Goal: Task Accomplishment & Management: Use online tool/utility

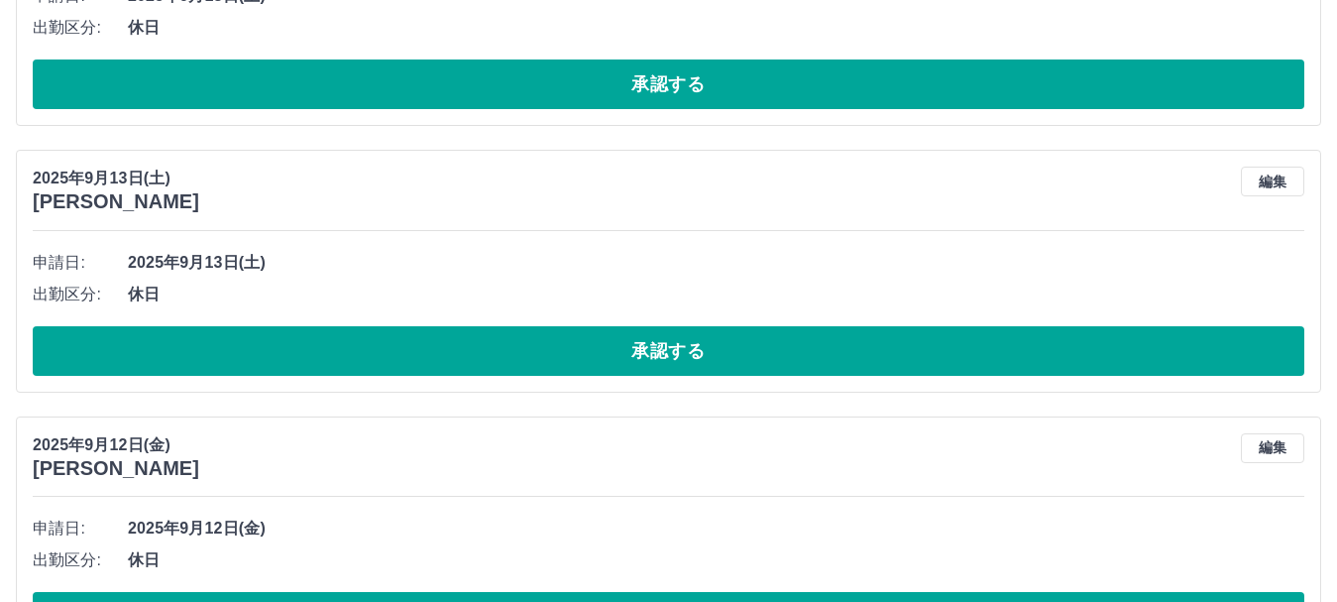
scroll to position [12294, 0]
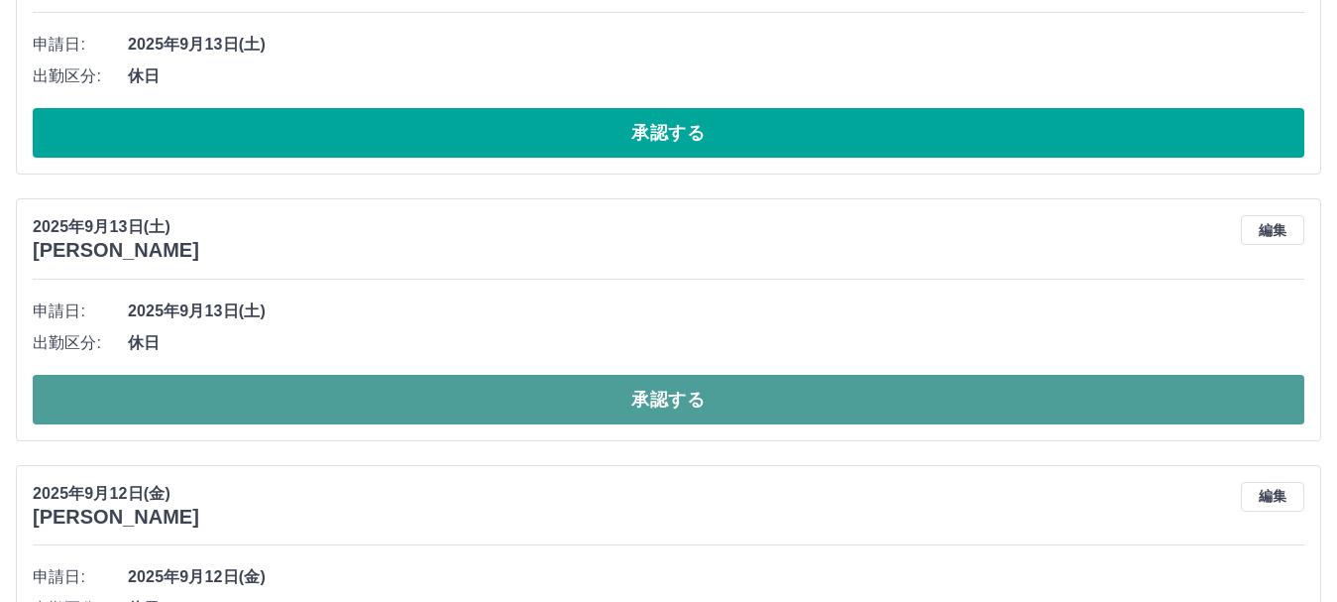
click at [545, 396] on button "承認する" at bounding box center [669, 400] width 1272 height 50
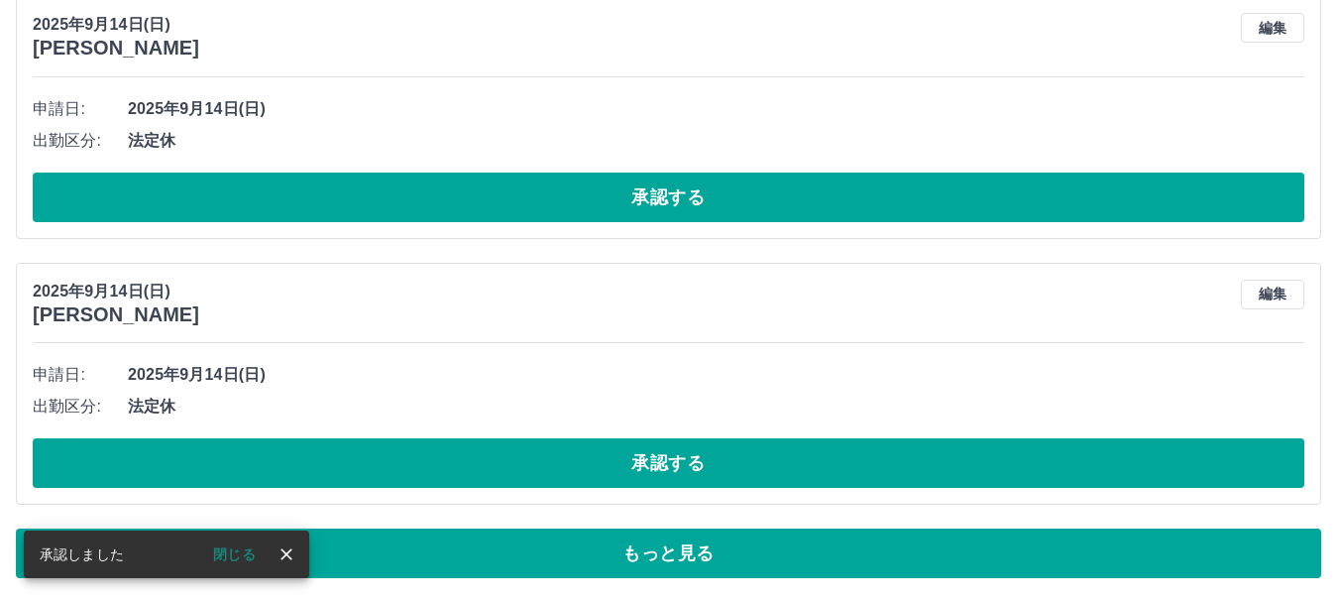
scroll to position [9307, 0]
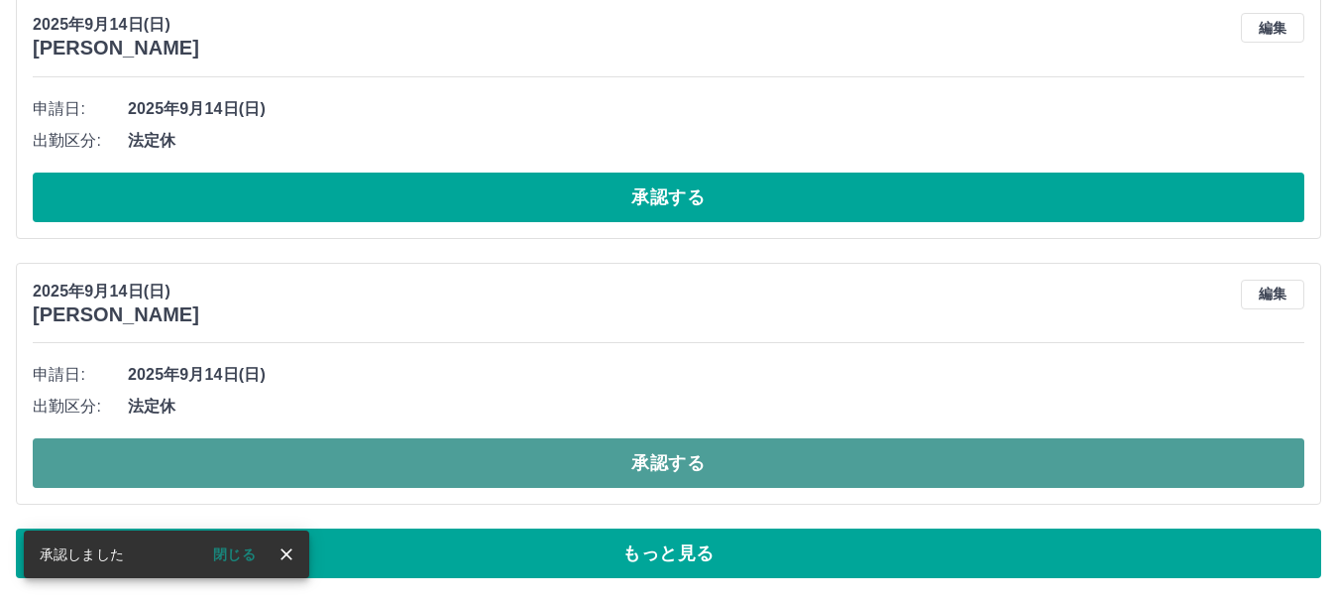
click at [557, 457] on button "承認する" at bounding box center [669, 463] width 1272 height 50
click at [455, 452] on button "承認する" at bounding box center [669, 463] width 1272 height 50
click at [456, 457] on button "承認する" at bounding box center [669, 463] width 1272 height 50
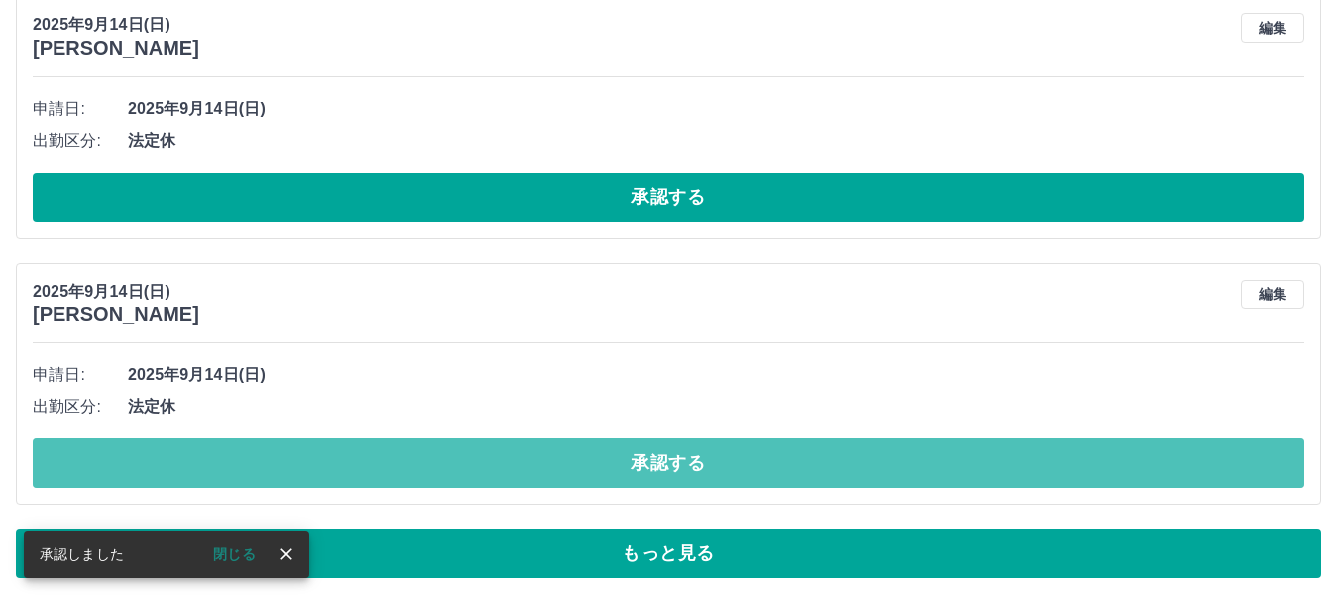
click at [456, 457] on button "承認する" at bounding box center [669, 463] width 1272 height 50
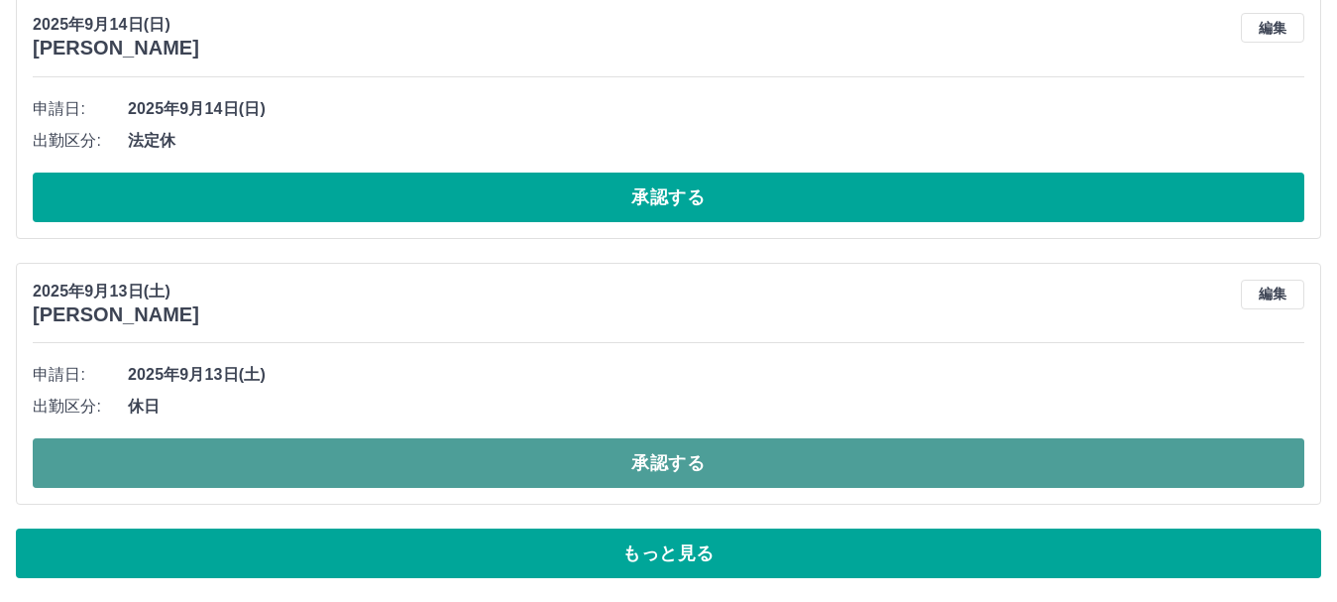
click at [454, 455] on button "承認する" at bounding box center [669, 463] width 1272 height 50
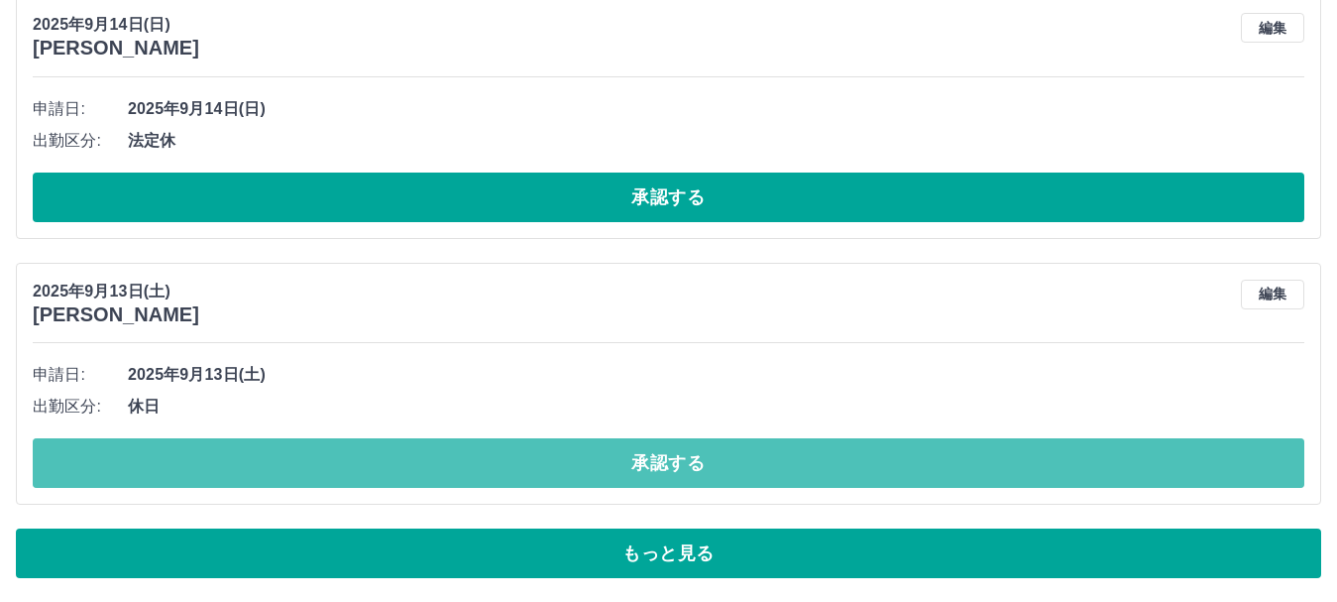
click at [447, 463] on button "承認する" at bounding box center [669, 463] width 1272 height 50
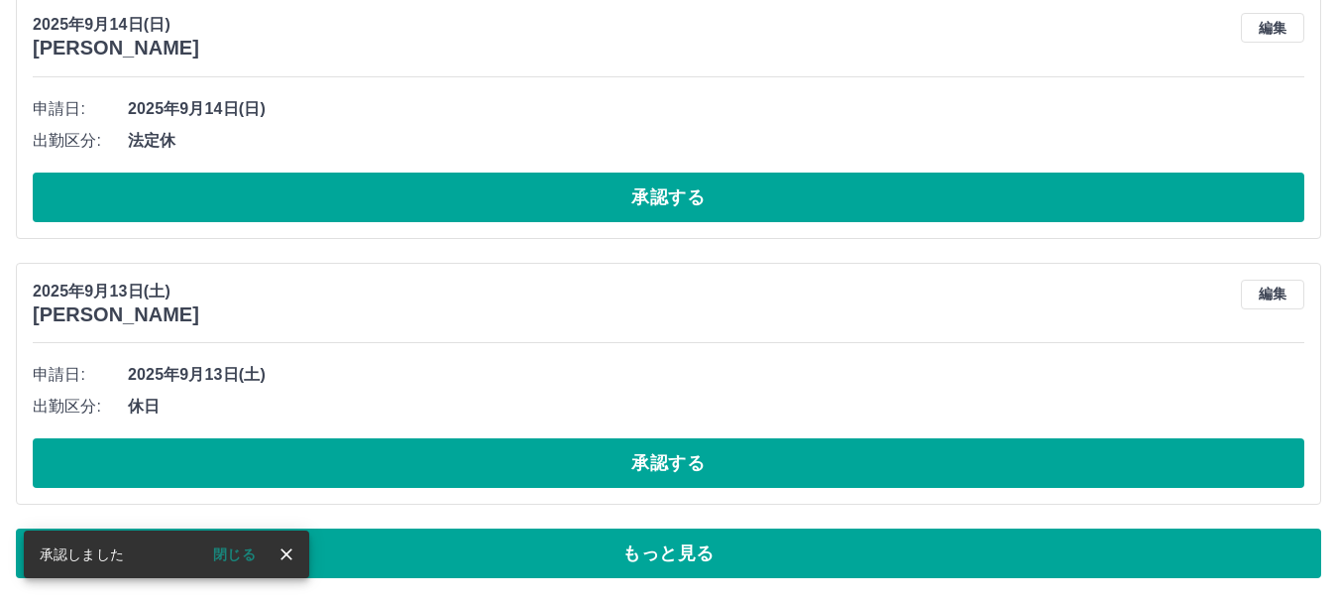
scroll to position [9208, 0]
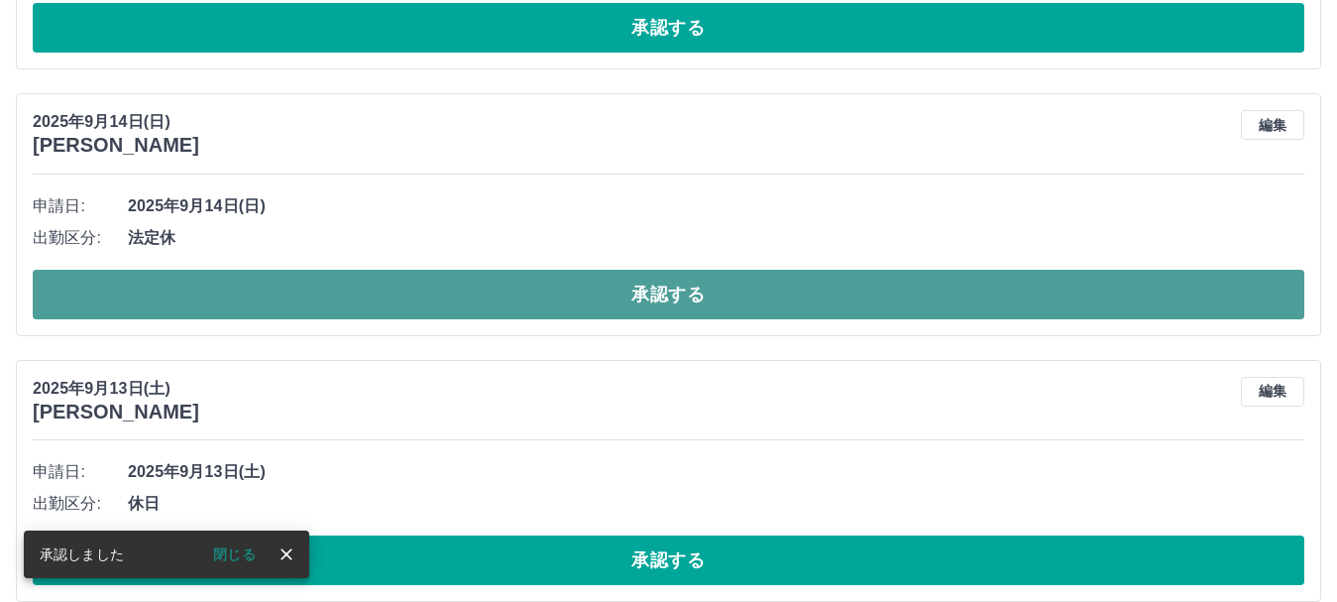
click at [440, 303] on button "承認する" at bounding box center [669, 295] width 1272 height 50
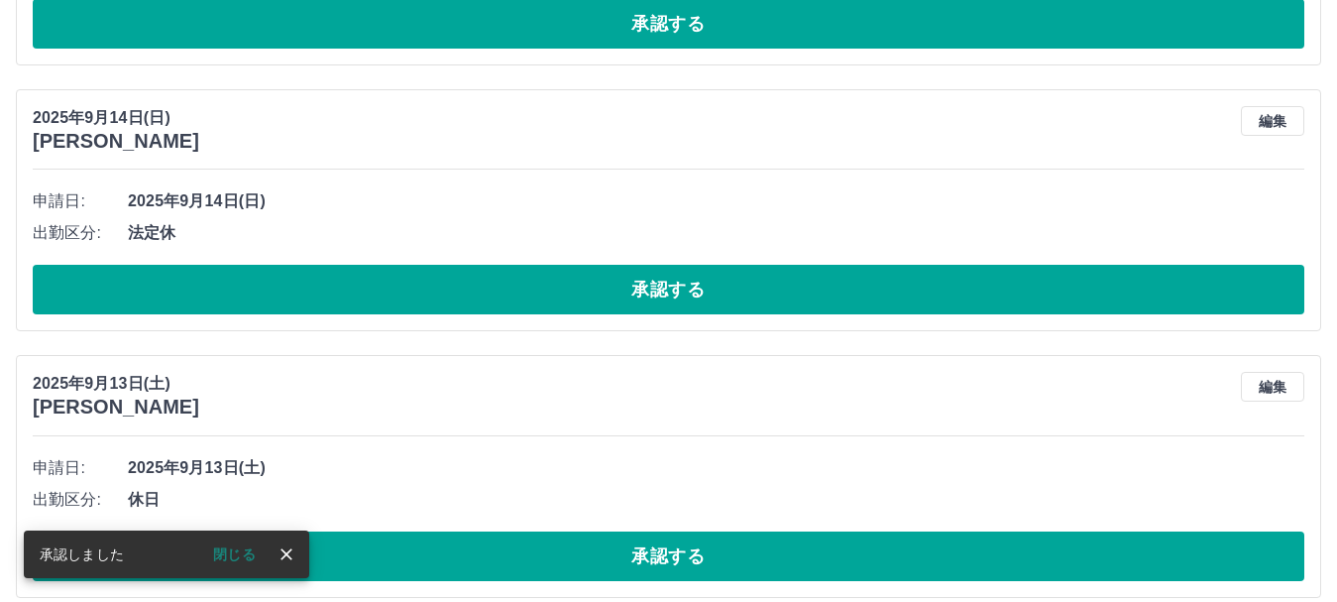
scroll to position [8910, 0]
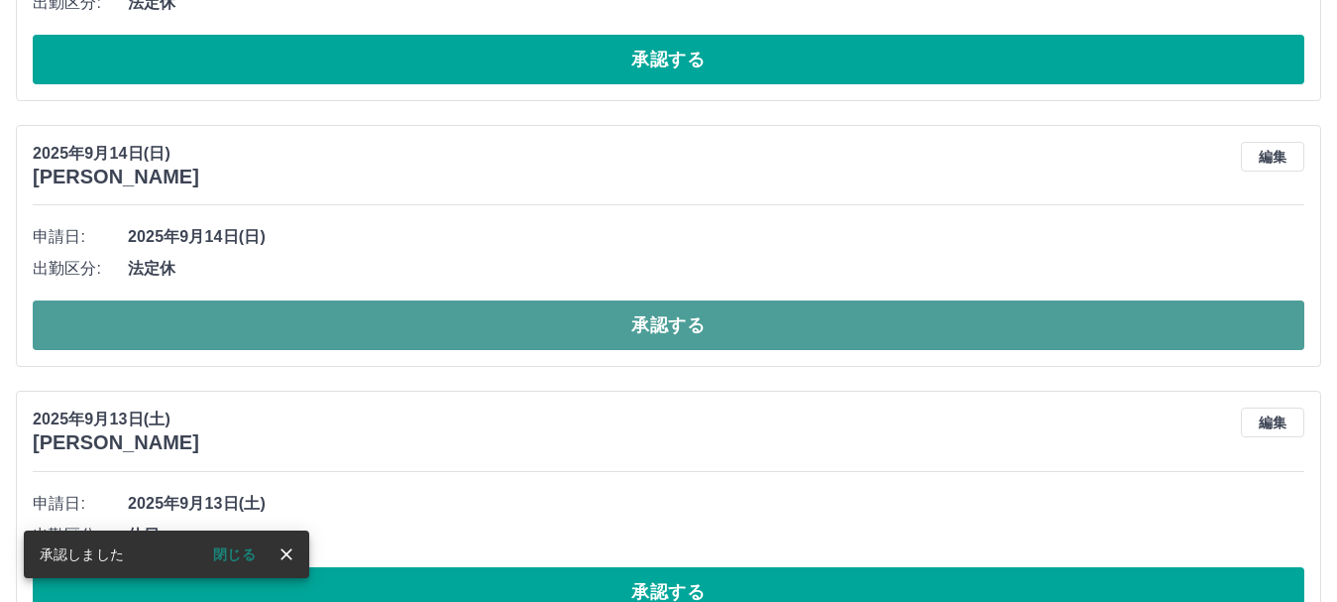
click at [442, 322] on button "承認する" at bounding box center [669, 325] width 1272 height 50
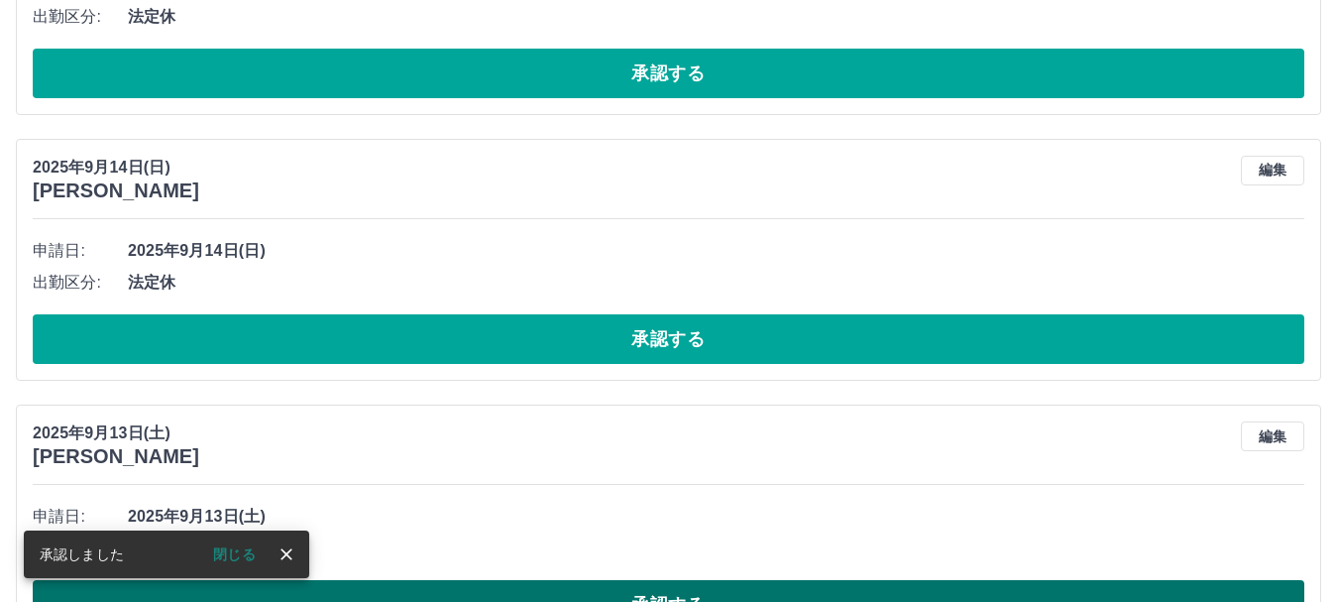
scroll to position [8613, 0]
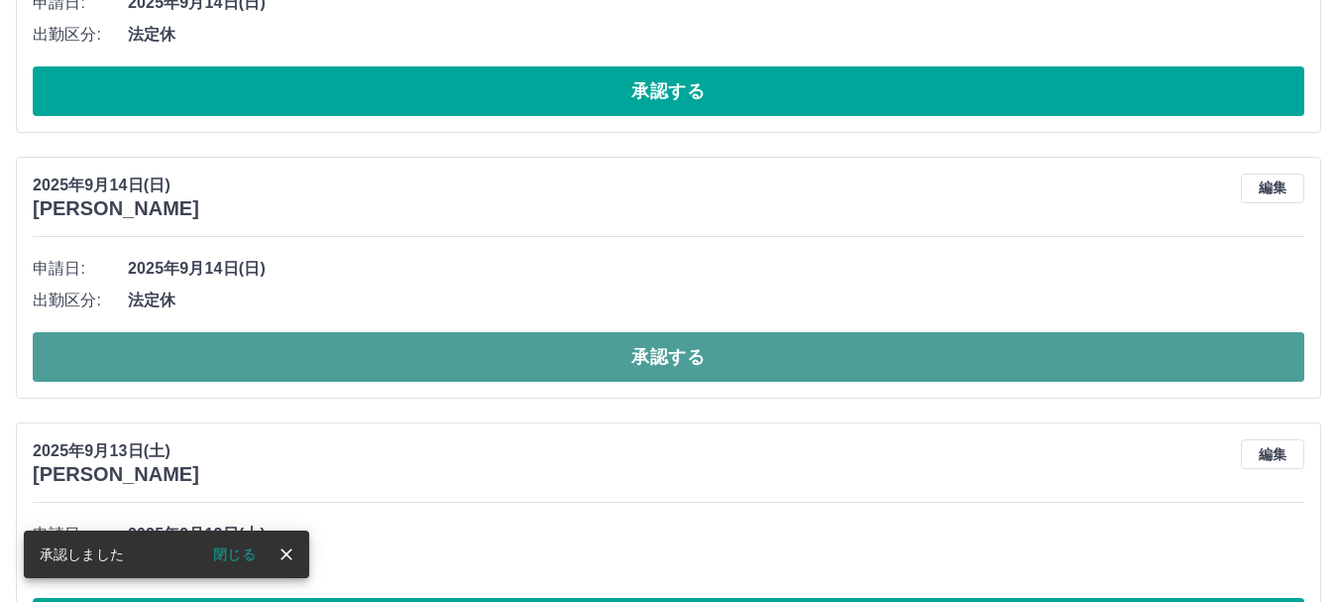
click at [348, 368] on button "承認する" at bounding box center [669, 357] width 1272 height 50
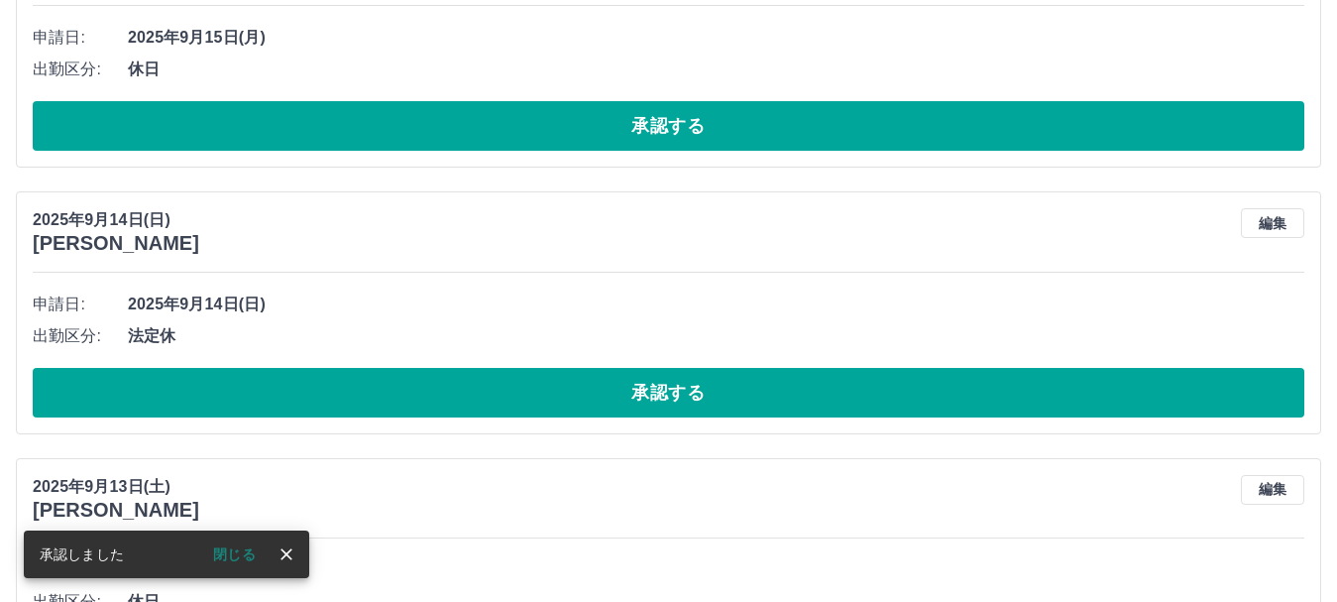
scroll to position [8315, 0]
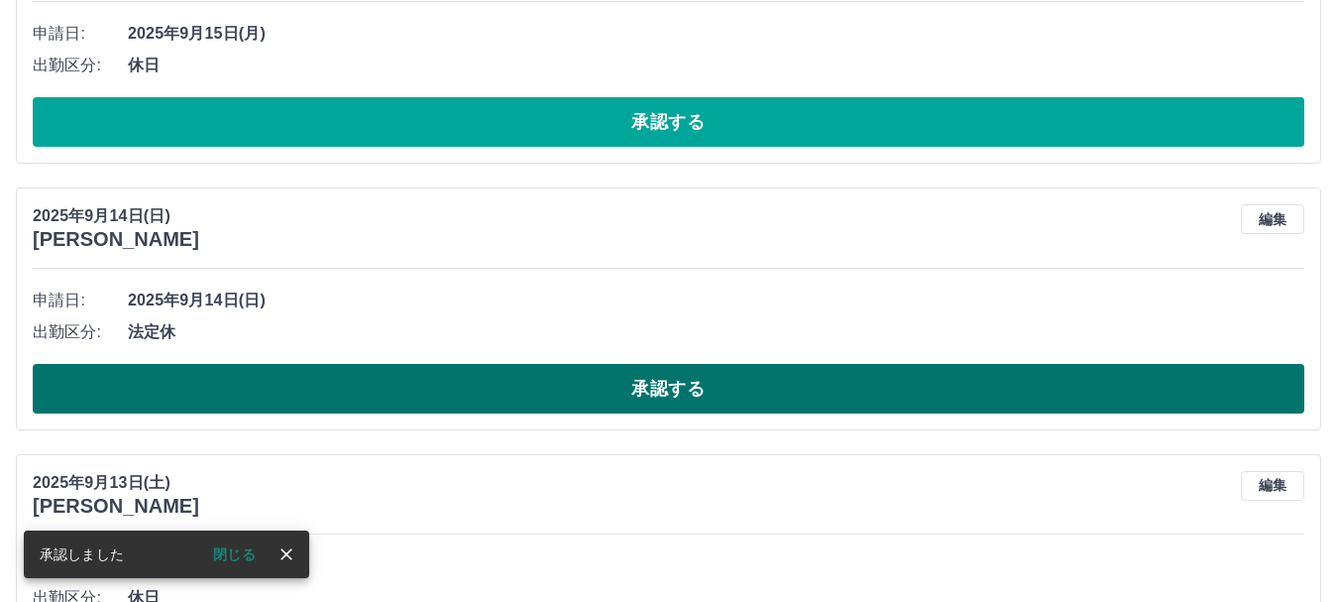
click at [396, 410] on button "承認する" at bounding box center [669, 389] width 1272 height 50
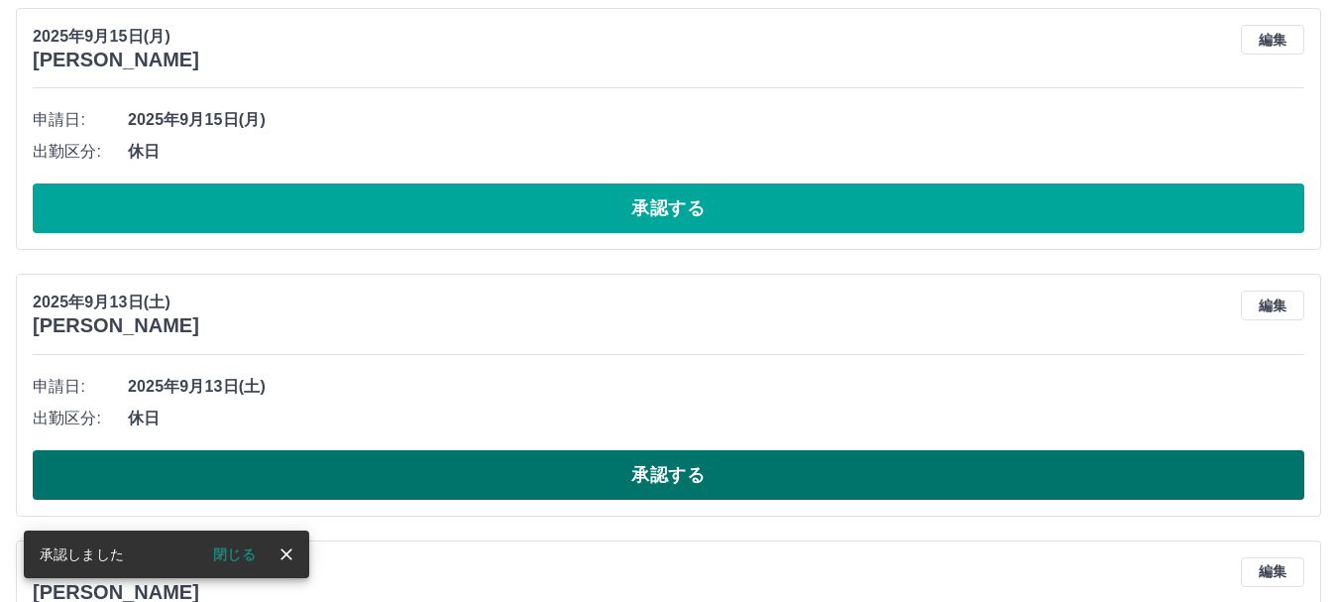
scroll to position [8117, 0]
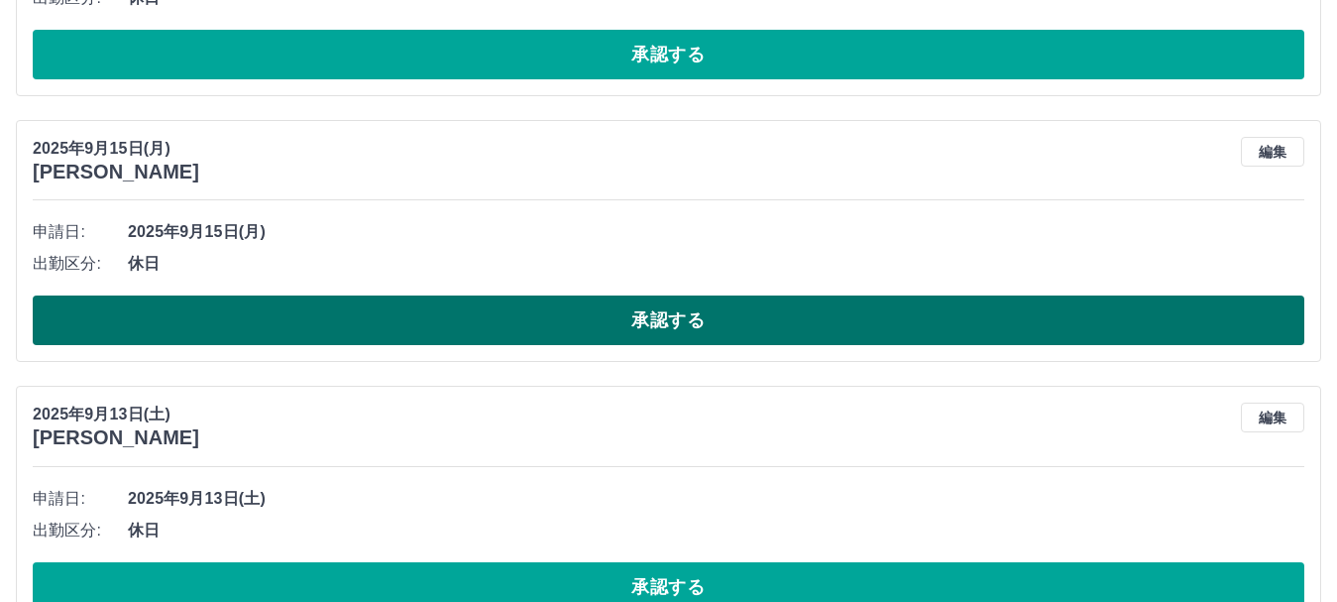
click at [388, 329] on button "承認する" at bounding box center [669, 320] width 1272 height 50
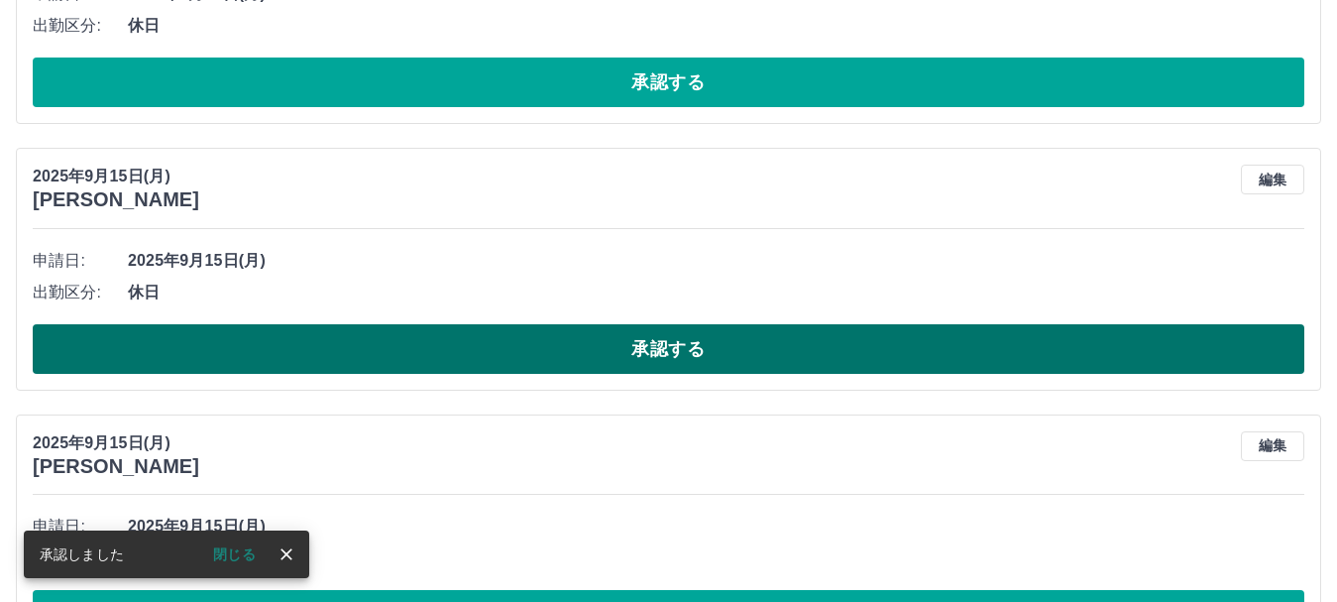
scroll to position [7522, 0]
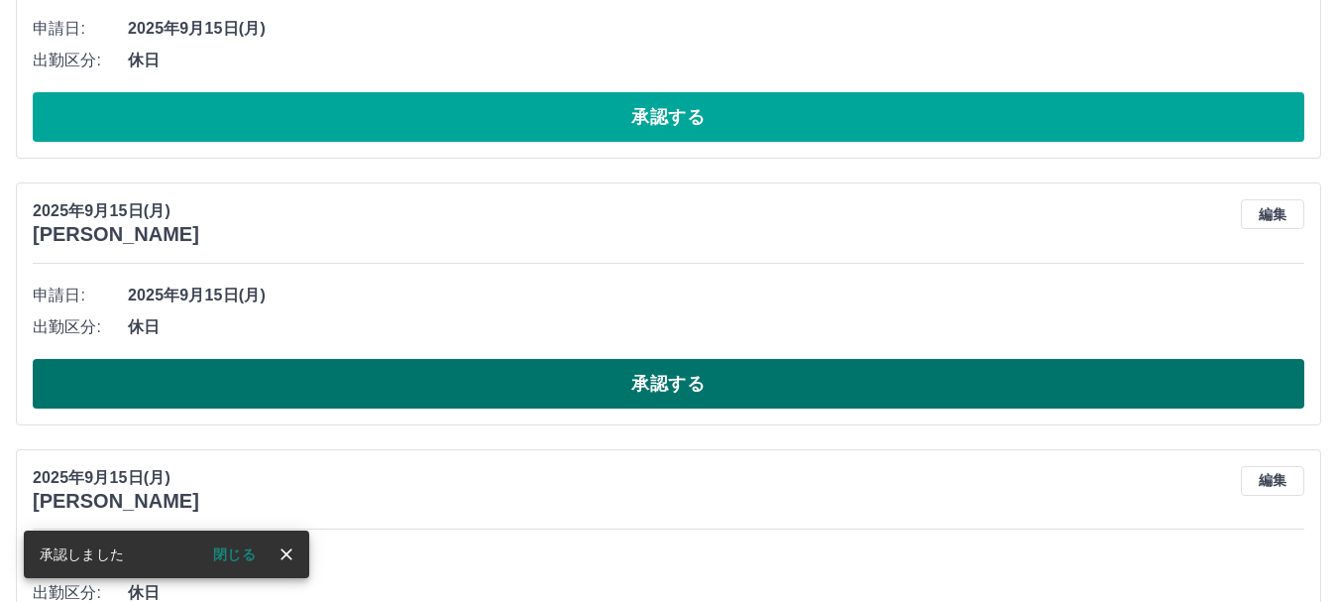
click at [378, 378] on button "承認する" at bounding box center [669, 384] width 1272 height 50
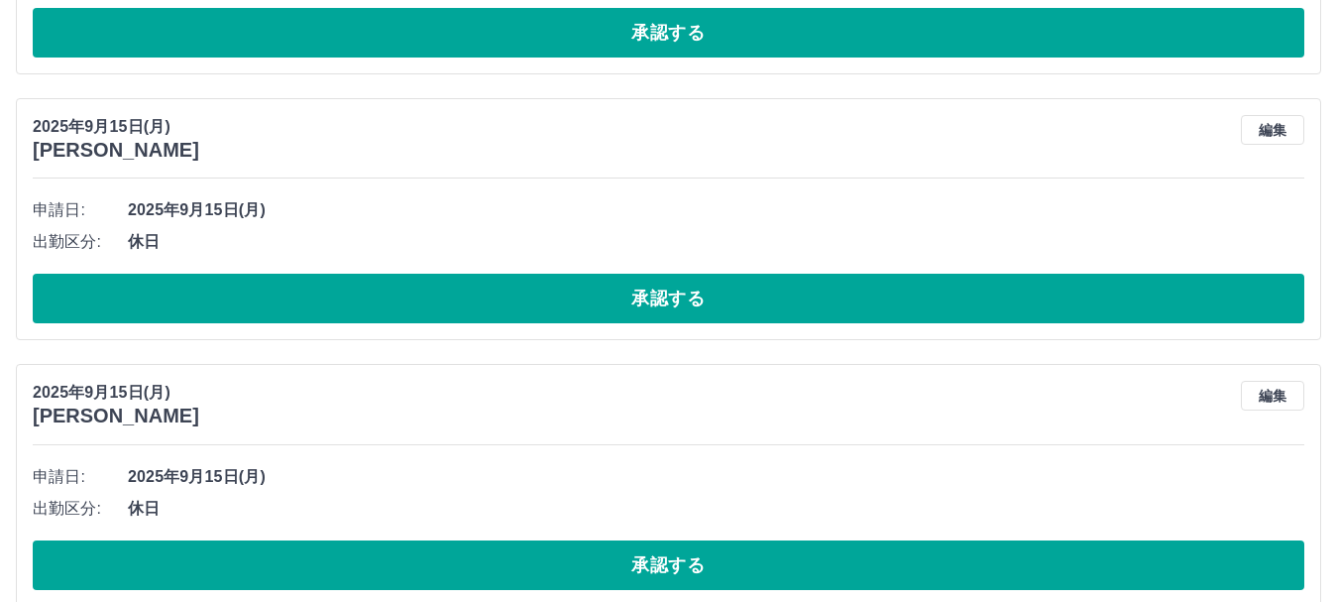
scroll to position [7225, 0]
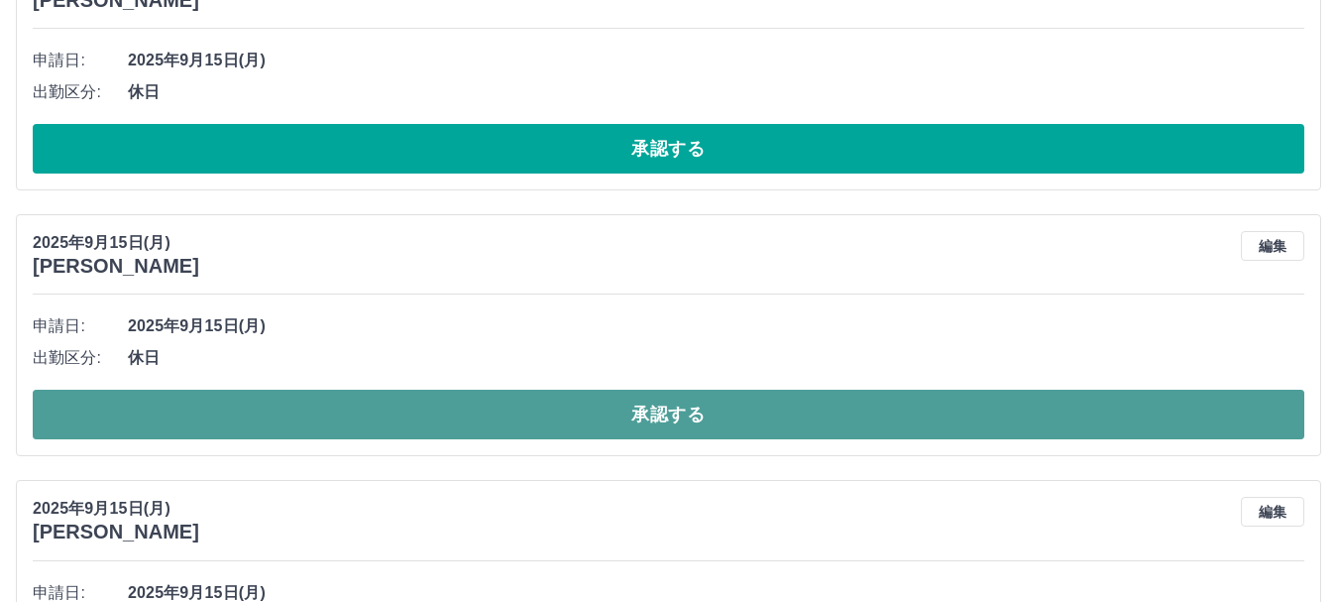
click at [292, 399] on button "承認する" at bounding box center [669, 415] width 1272 height 50
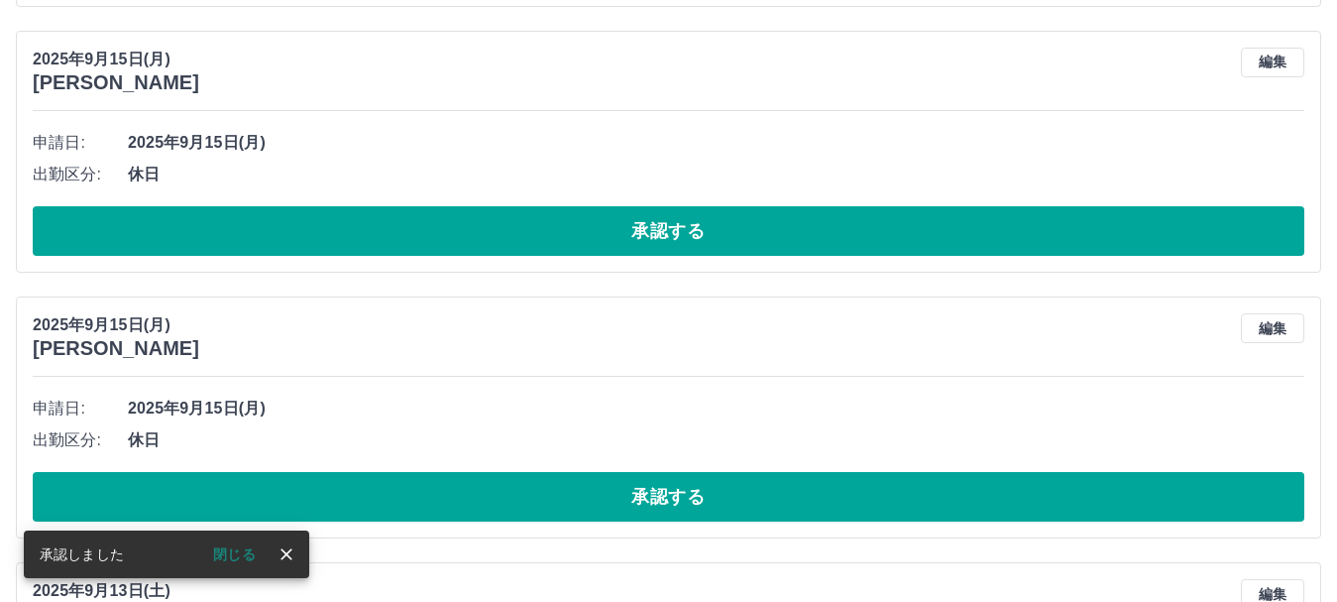
scroll to position [7027, 0]
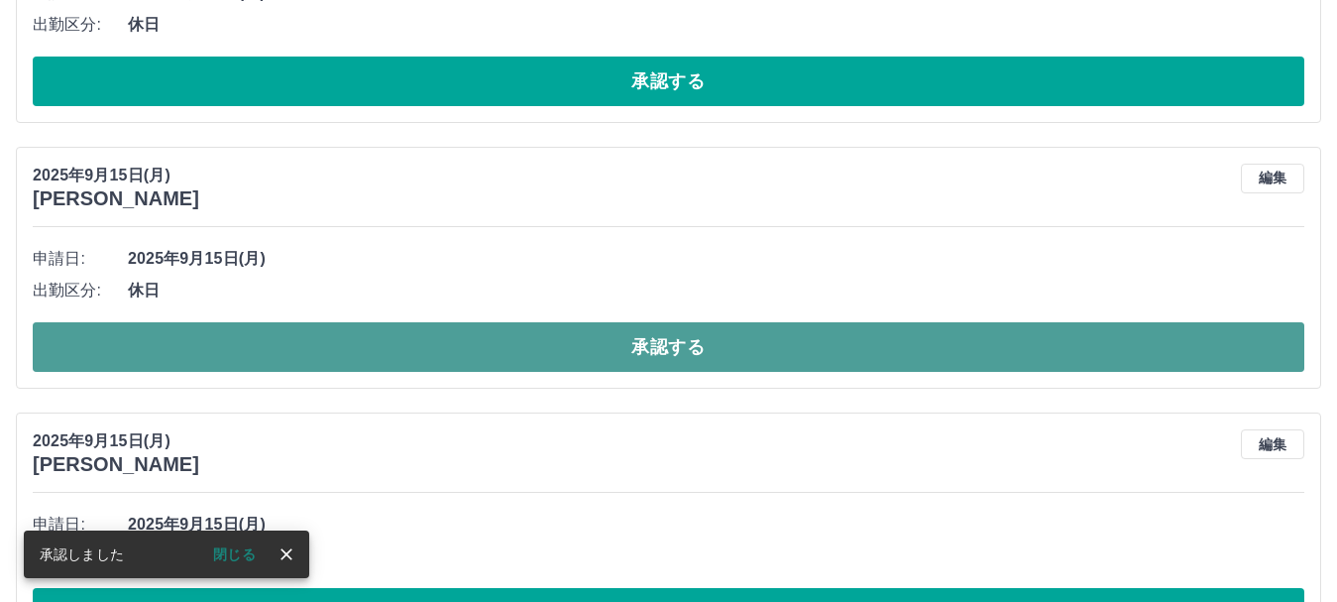
click at [248, 345] on button "承認する" at bounding box center [669, 347] width 1272 height 50
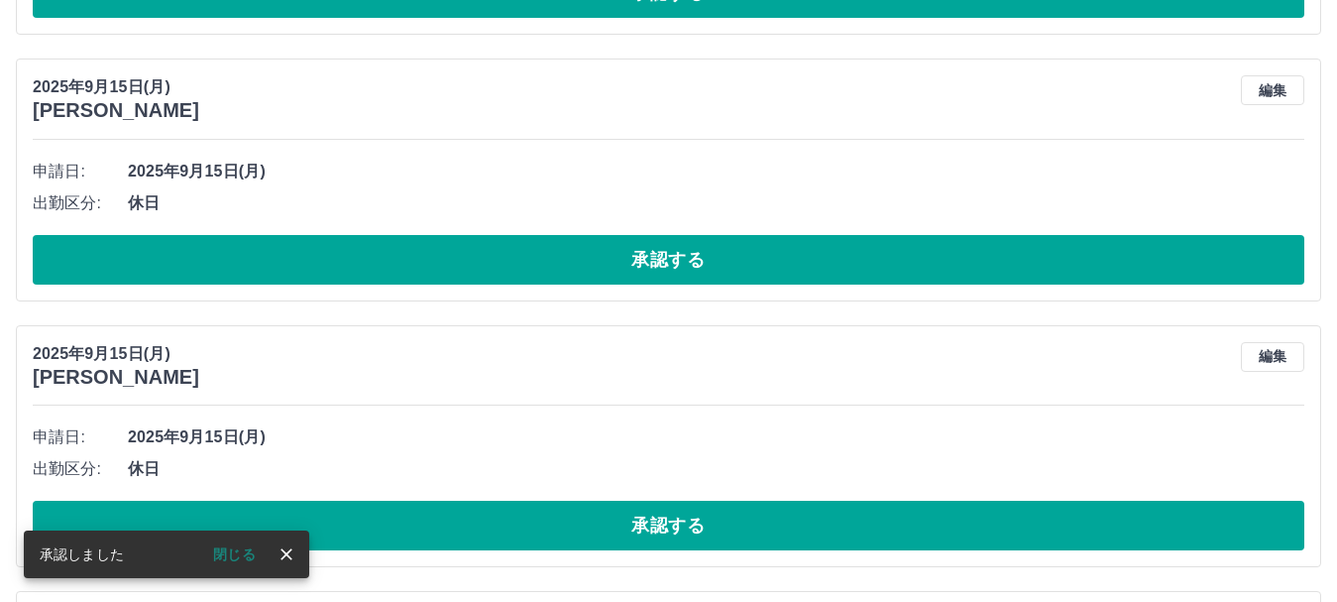
scroll to position [6829, 0]
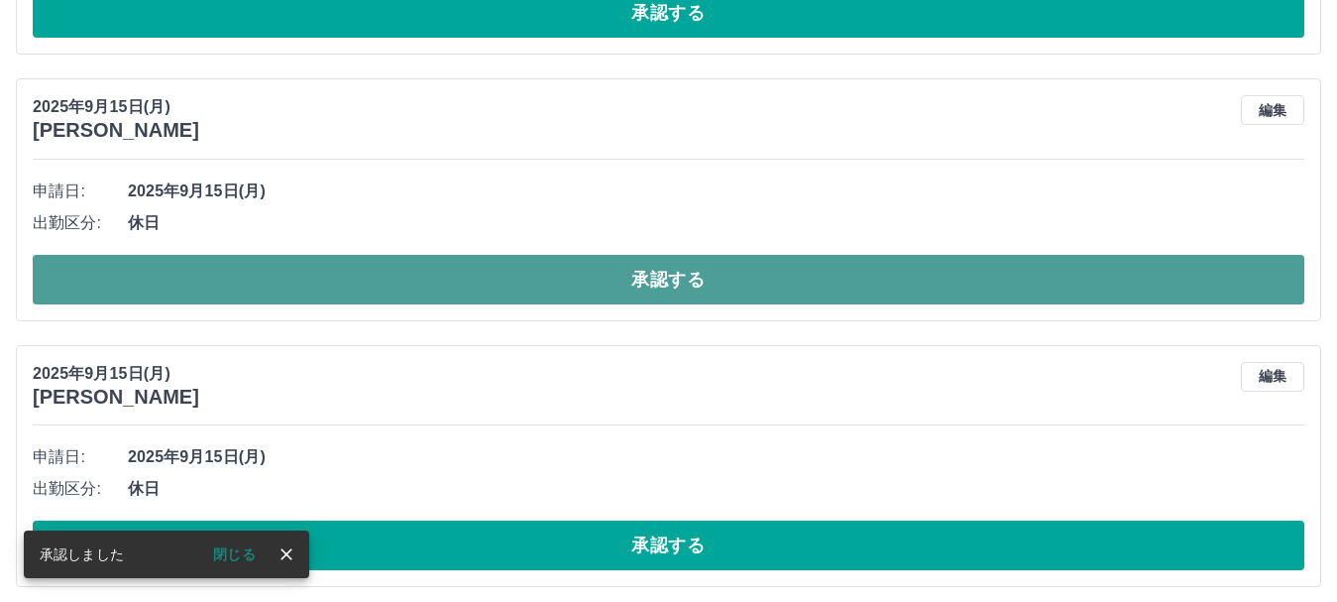
click at [269, 280] on button "承認する" at bounding box center [669, 280] width 1272 height 50
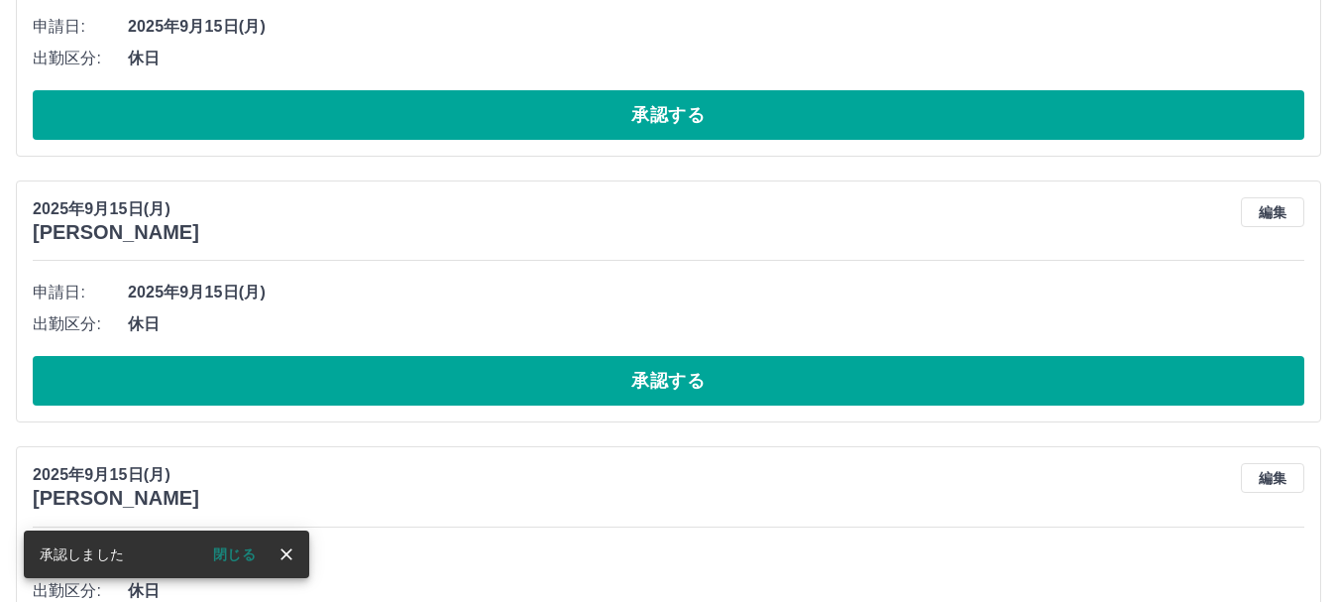
scroll to position [6432, 0]
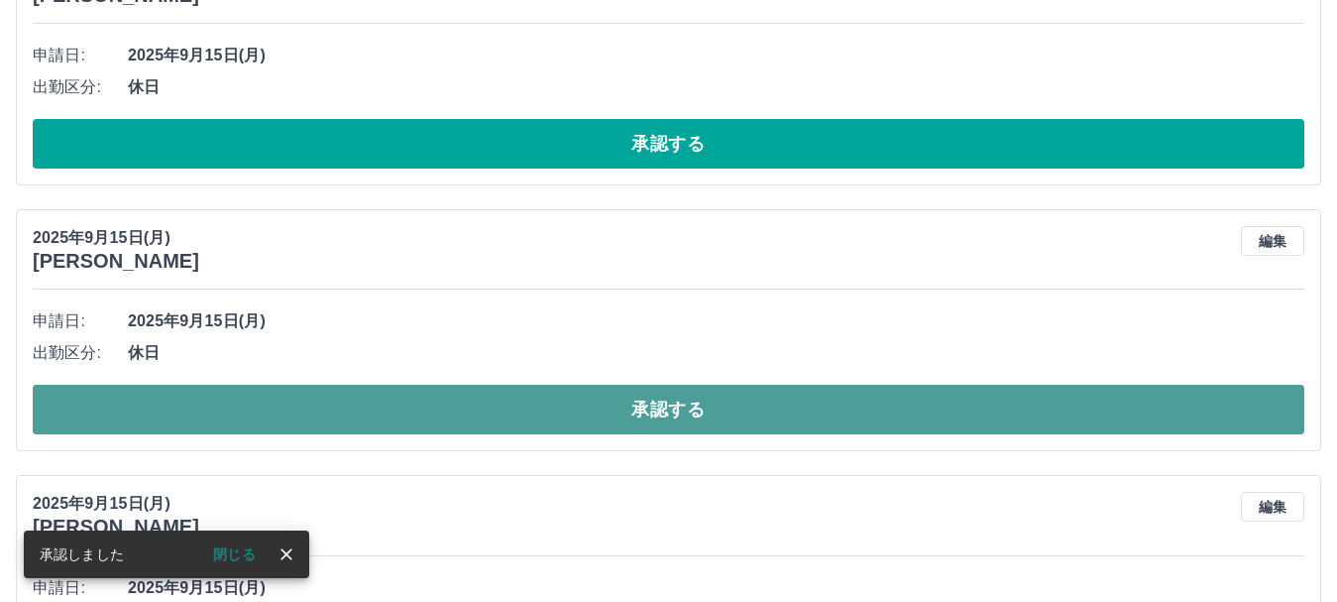
click at [307, 411] on button "承認する" at bounding box center [669, 410] width 1272 height 50
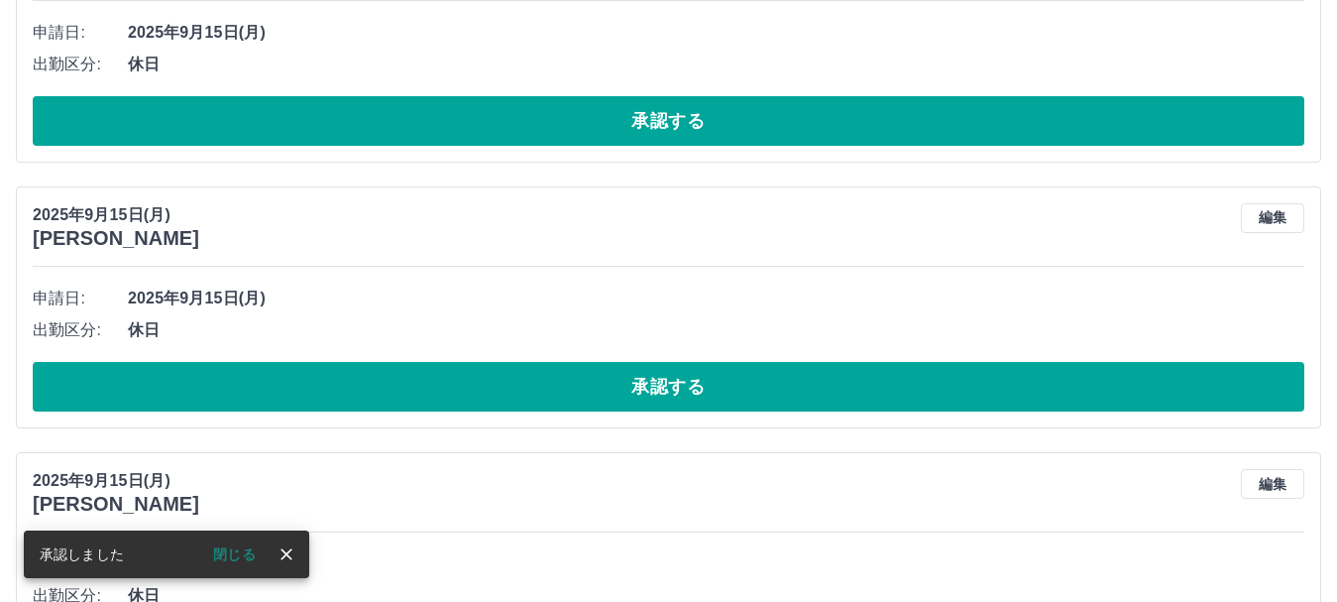
scroll to position [6135, 0]
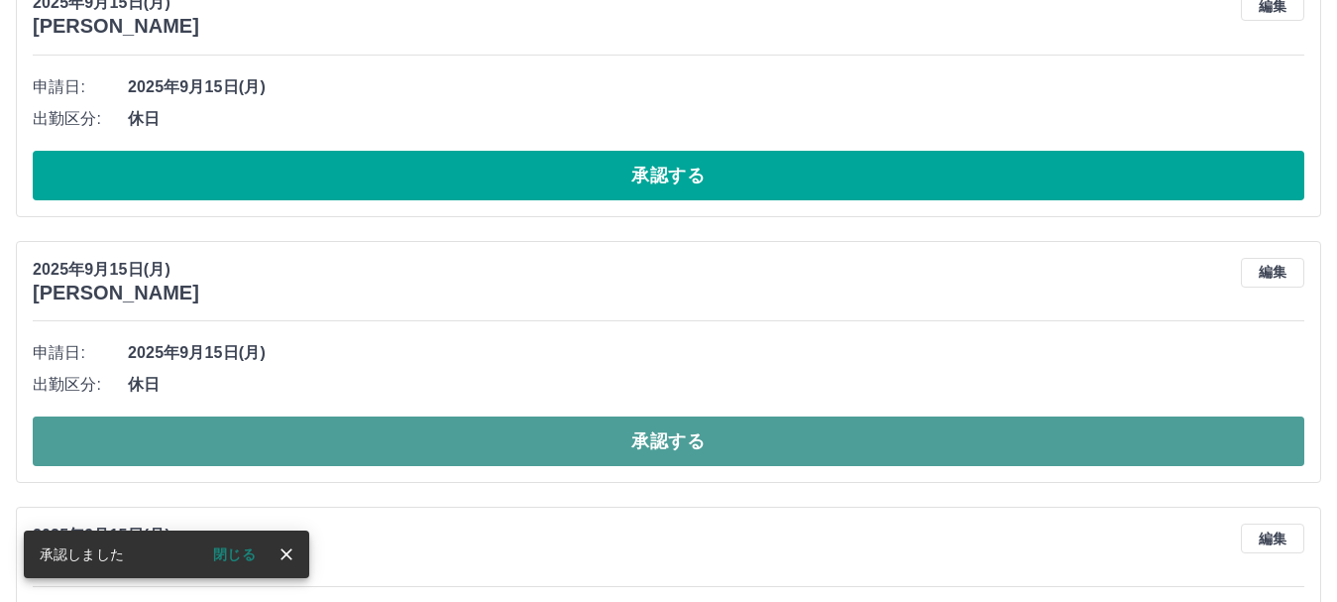
click at [260, 440] on button "承認する" at bounding box center [669, 441] width 1272 height 50
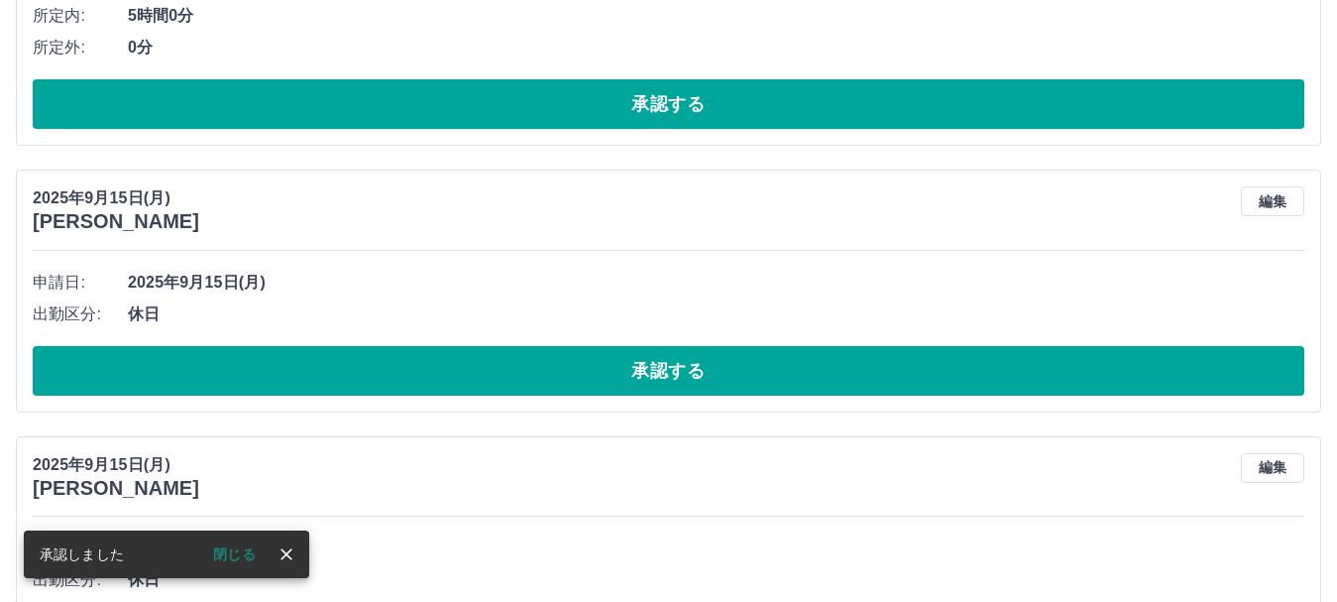
scroll to position [5936, 0]
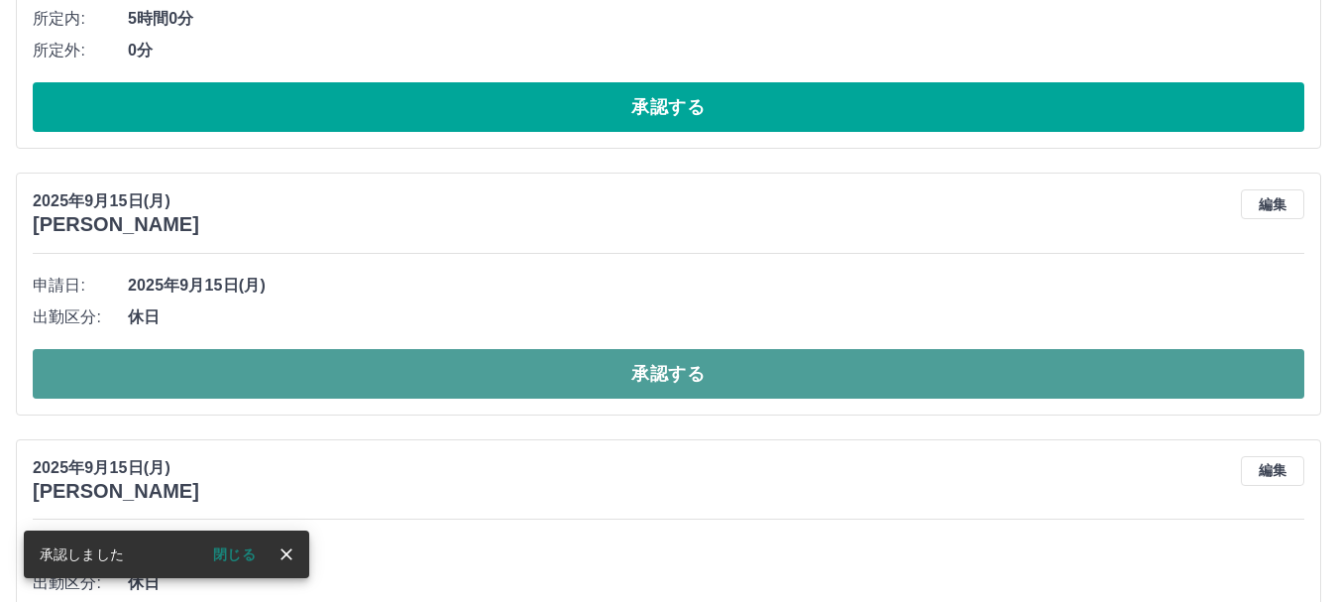
click at [271, 386] on button "承認する" at bounding box center [669, 374] width 1272 height 50
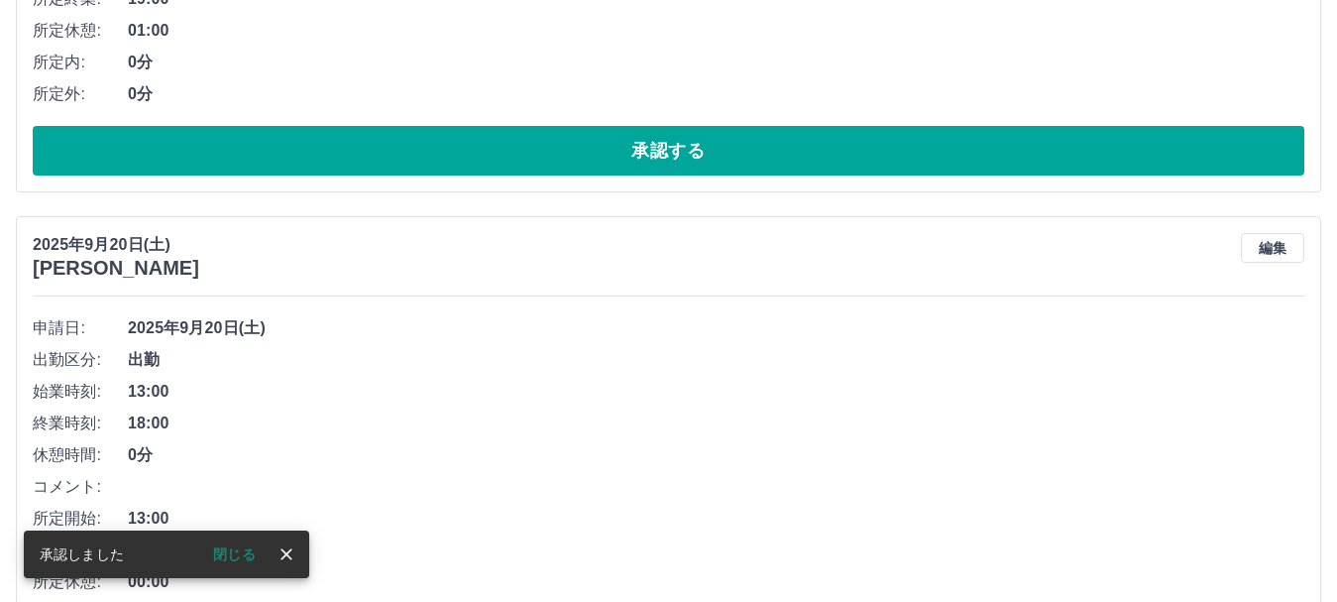
scroll to position [5639, 0]
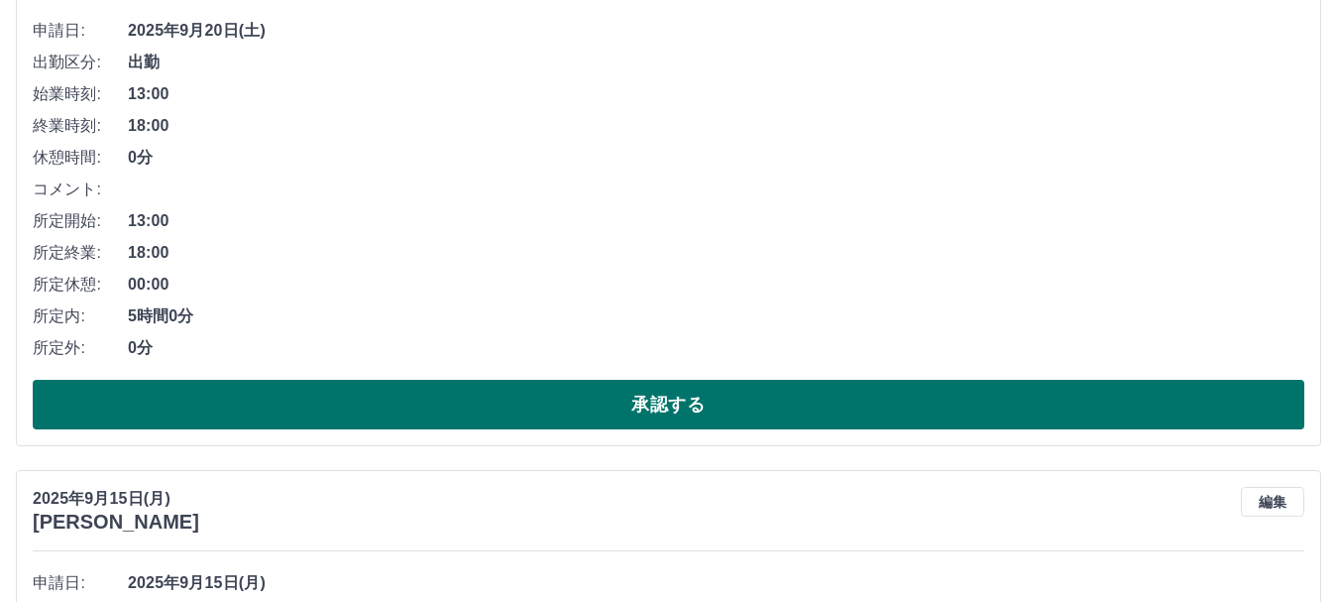
click at [259, 399] on button "承認する" at bounding box center [669, 405] width 1272 height 50
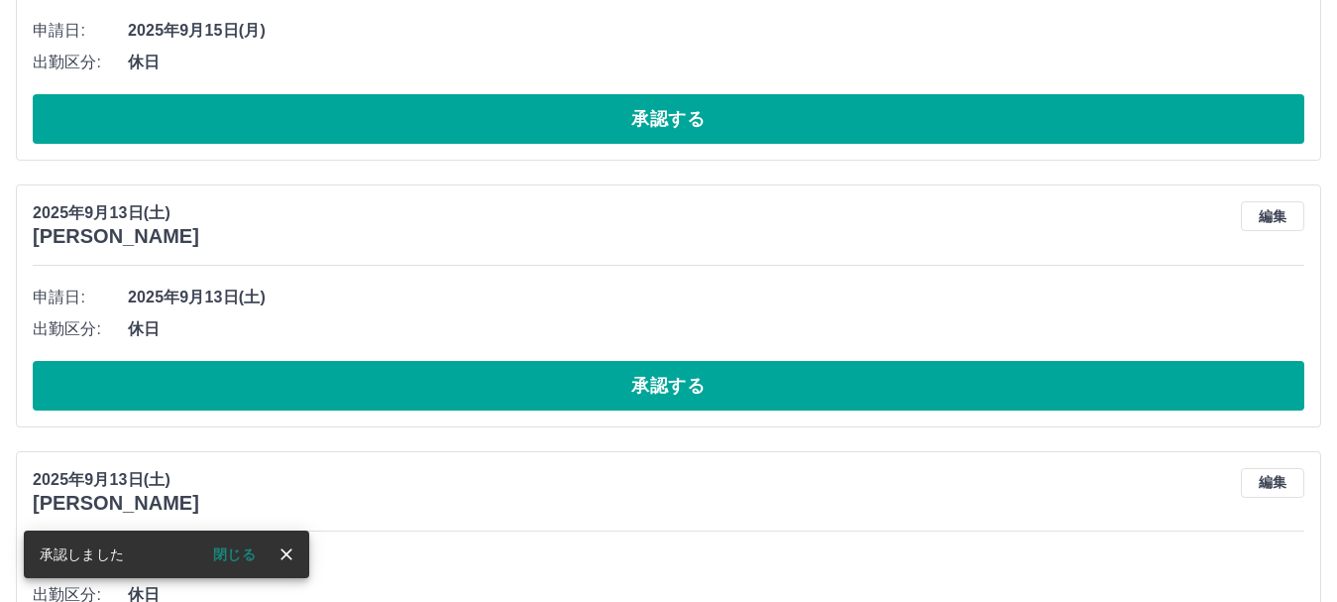
scroll to position [5088, 0]
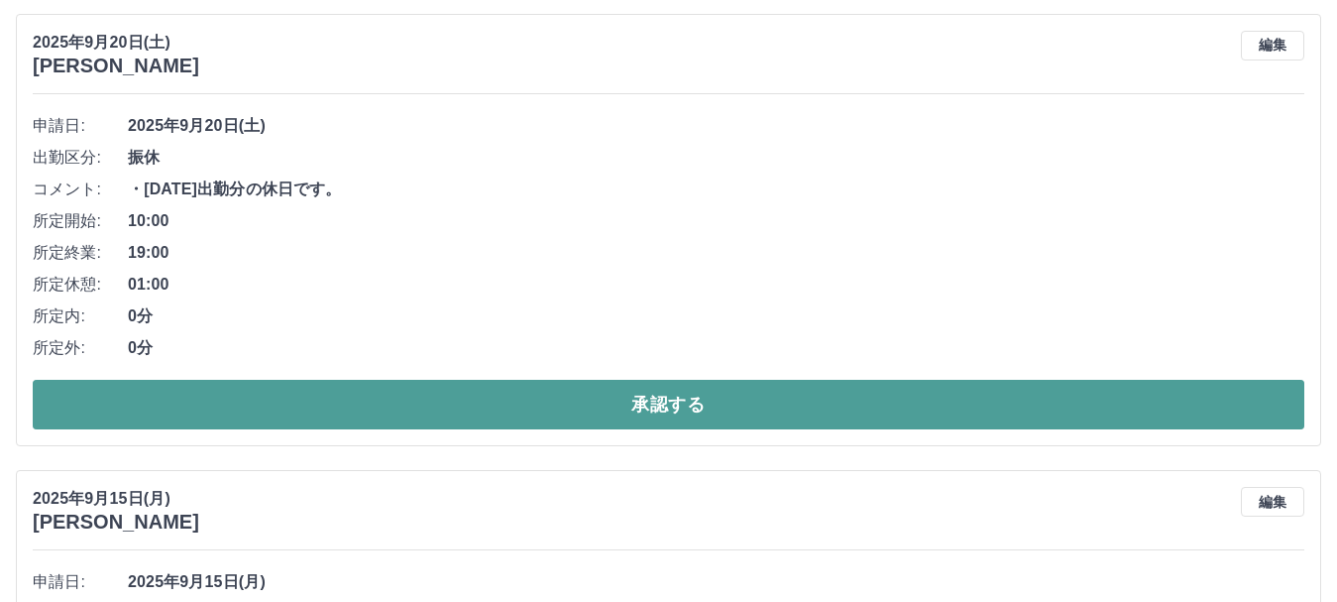
click at [227, 398] on button "承認する" at bounding box center [669, 405] width 1272 height 50
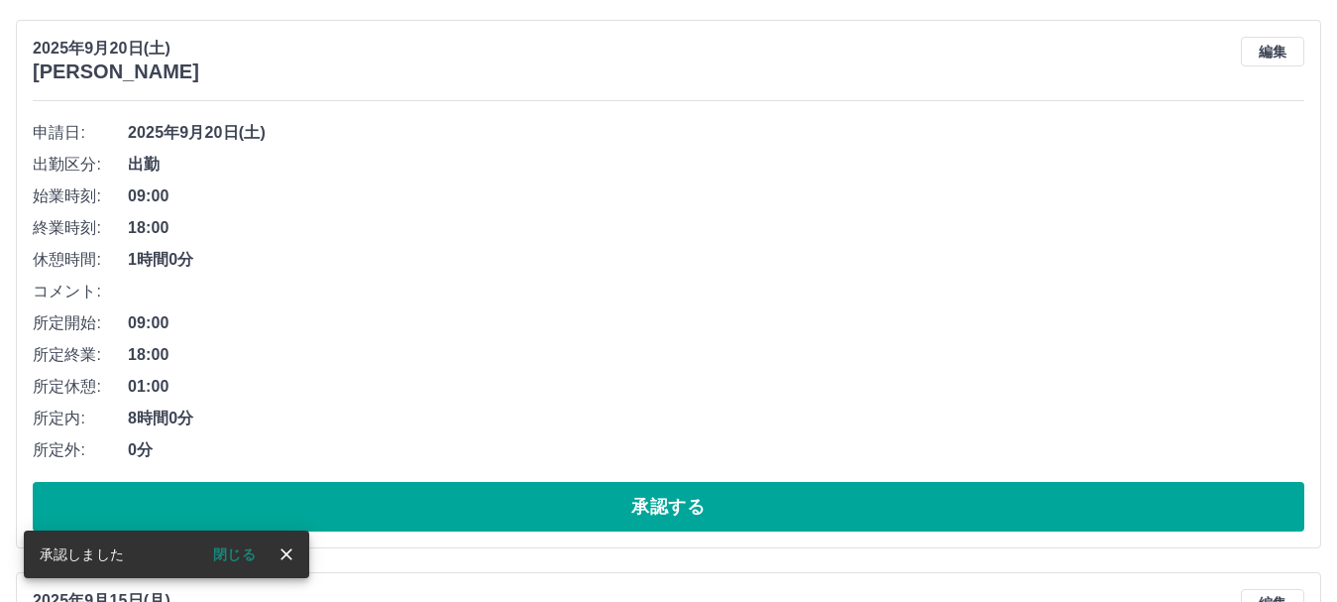
scroll to position [4632, 0]
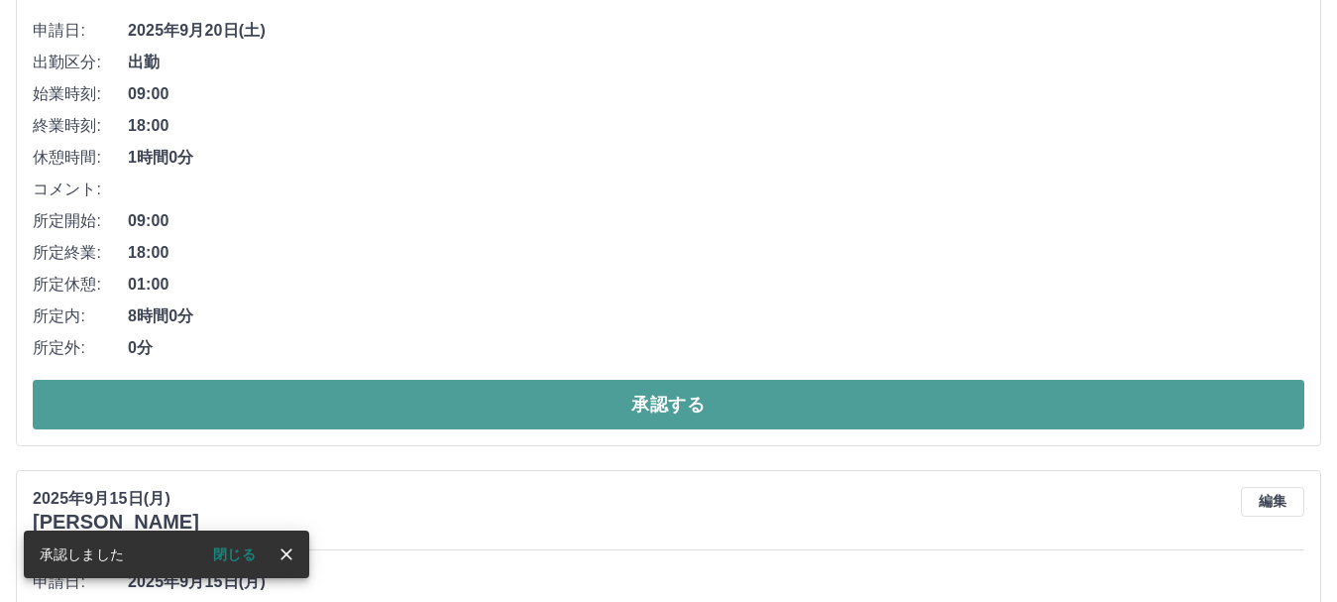
click at [272, 400] on button "承認する" at bounding box center [669, 405] width 1272 height 50
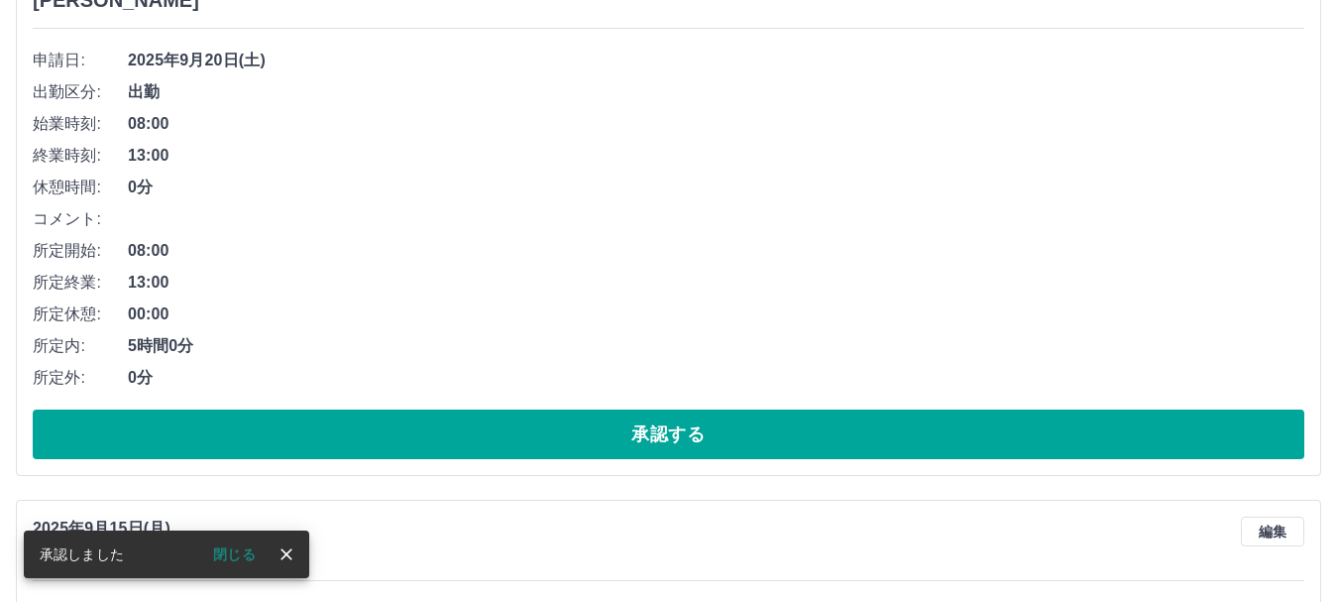
scroll to position [4179, 0]
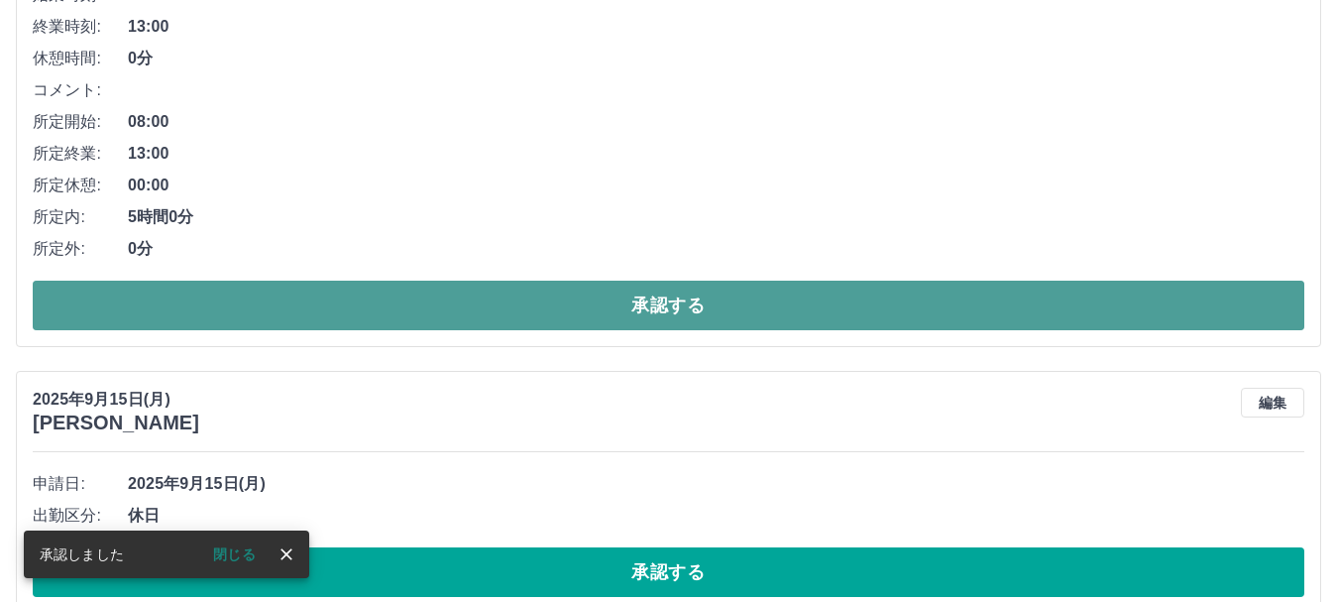
click at [211, 302] on button "承認する" at bounding box center [669, 306] width 1272 height 50
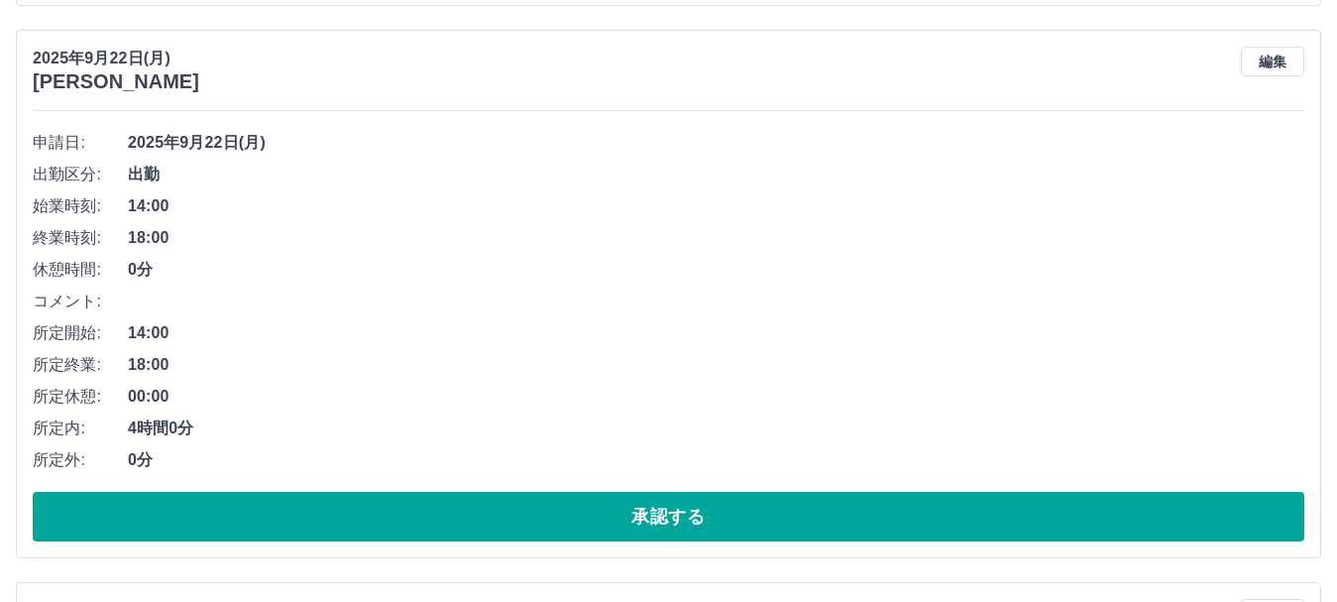
scroll to position [2934, 0]
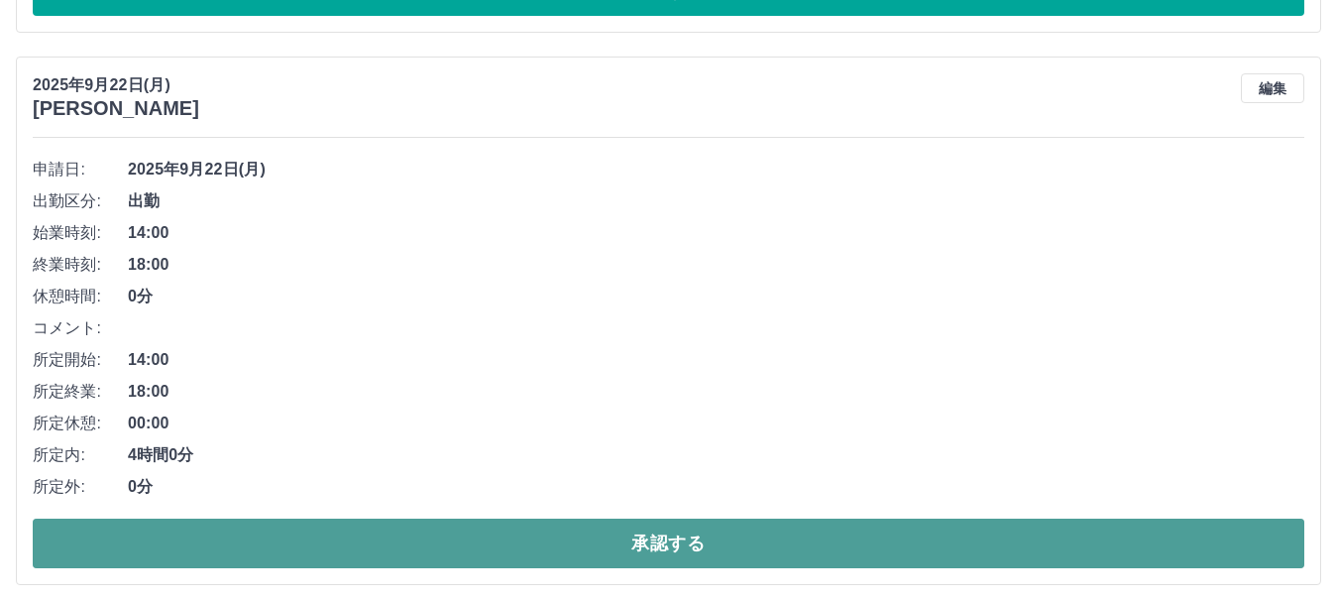
click at [191, 542] on button "承認する" at bounding box center [669, 543] width 1272 height 50
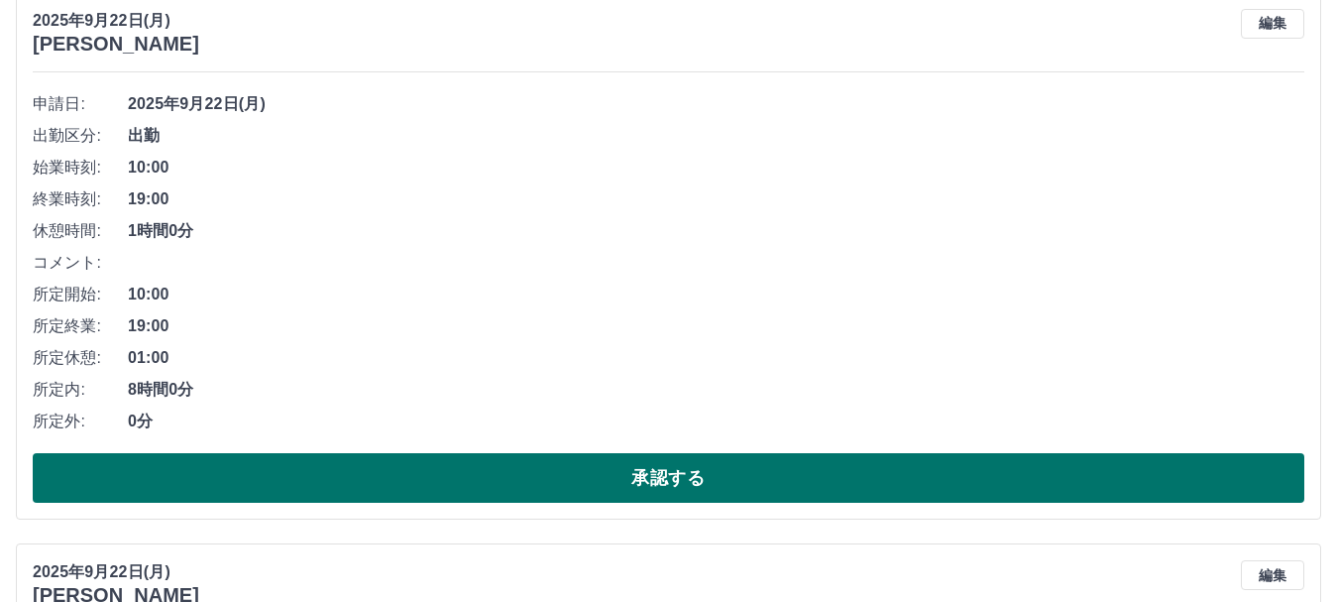
scroll to position [297, 0]
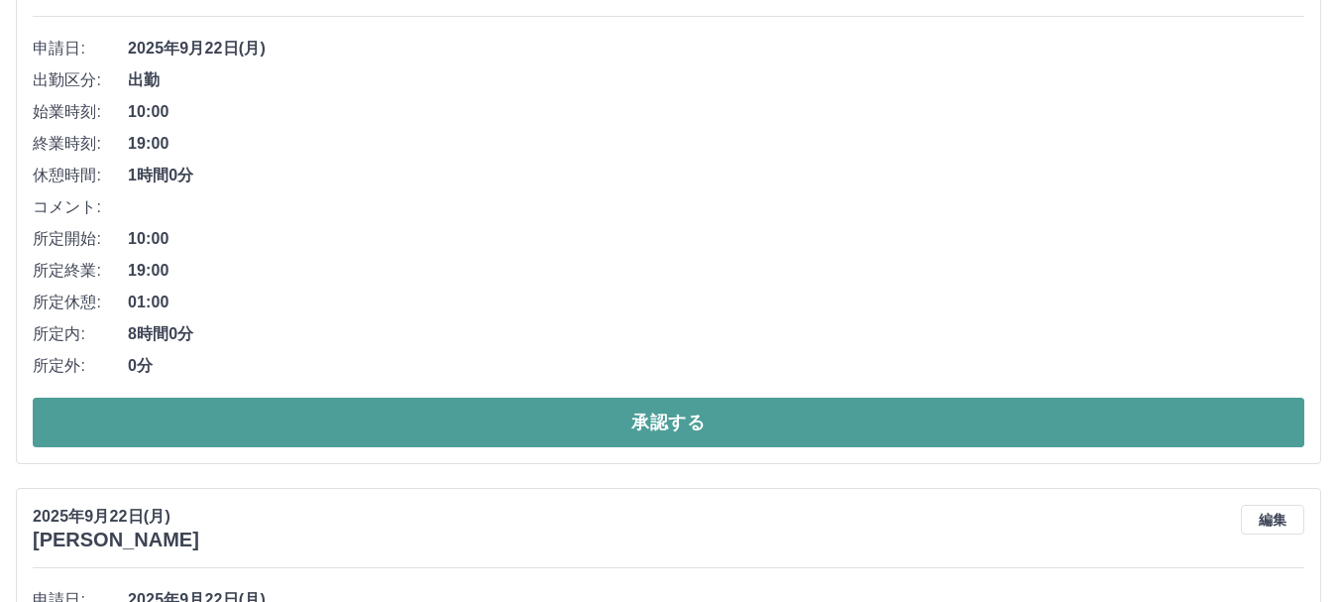
click at [620, 432] on button "承認する" at bounding box center [669, 422] width 1272 height 50
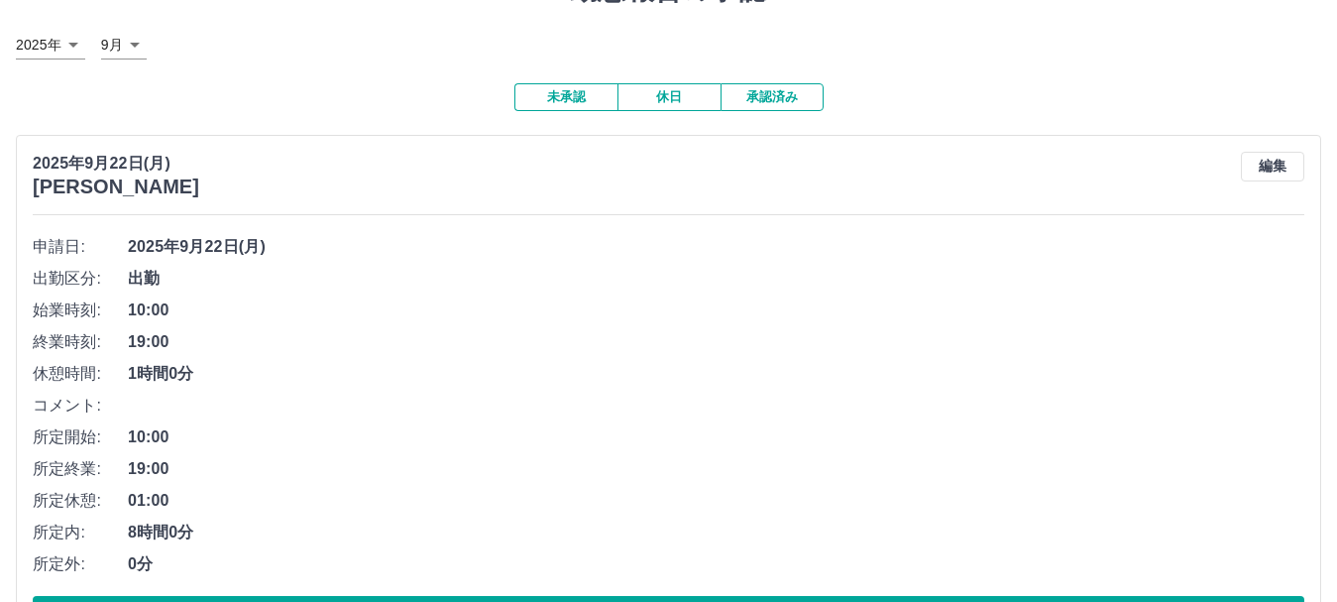
scroll to position [198, 0]
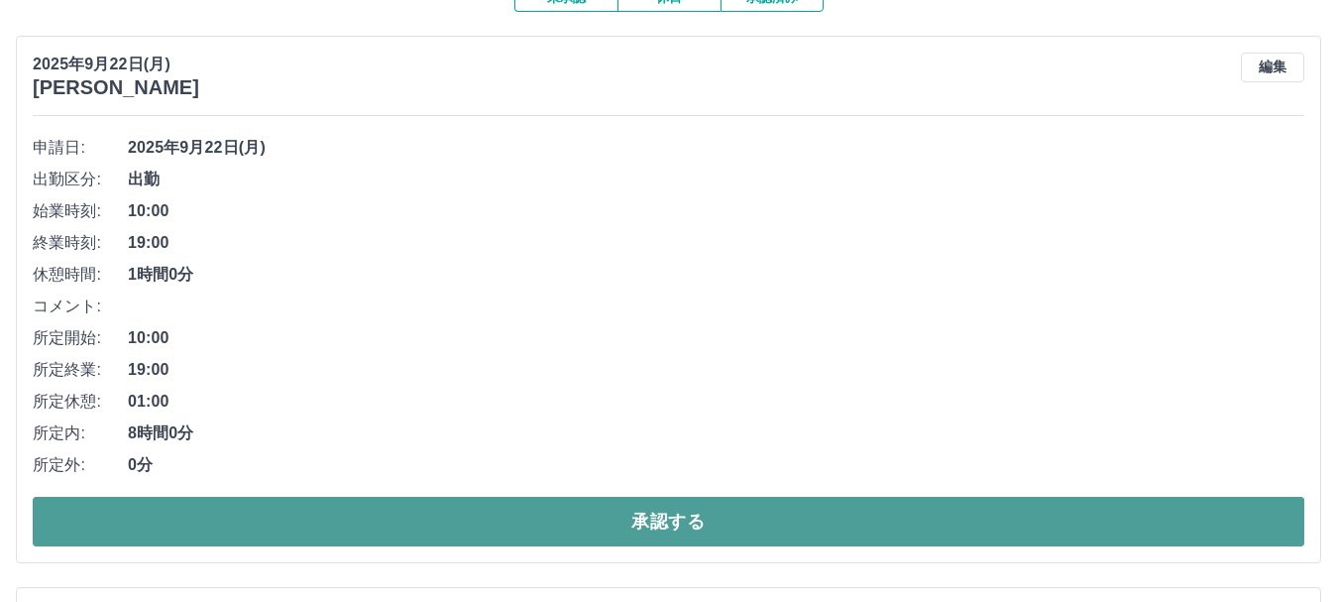
click at [504, 519] on button "承認する" at bounding box center [669, 522] width 1272 height 50
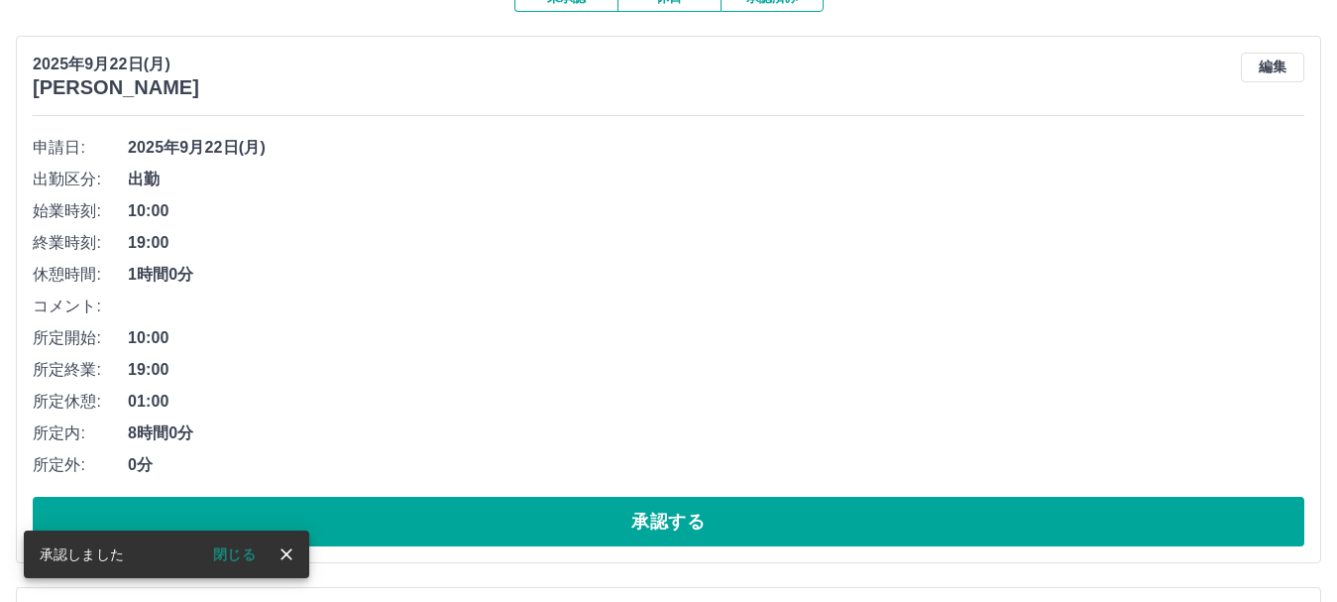
scroll to position [297, 0]
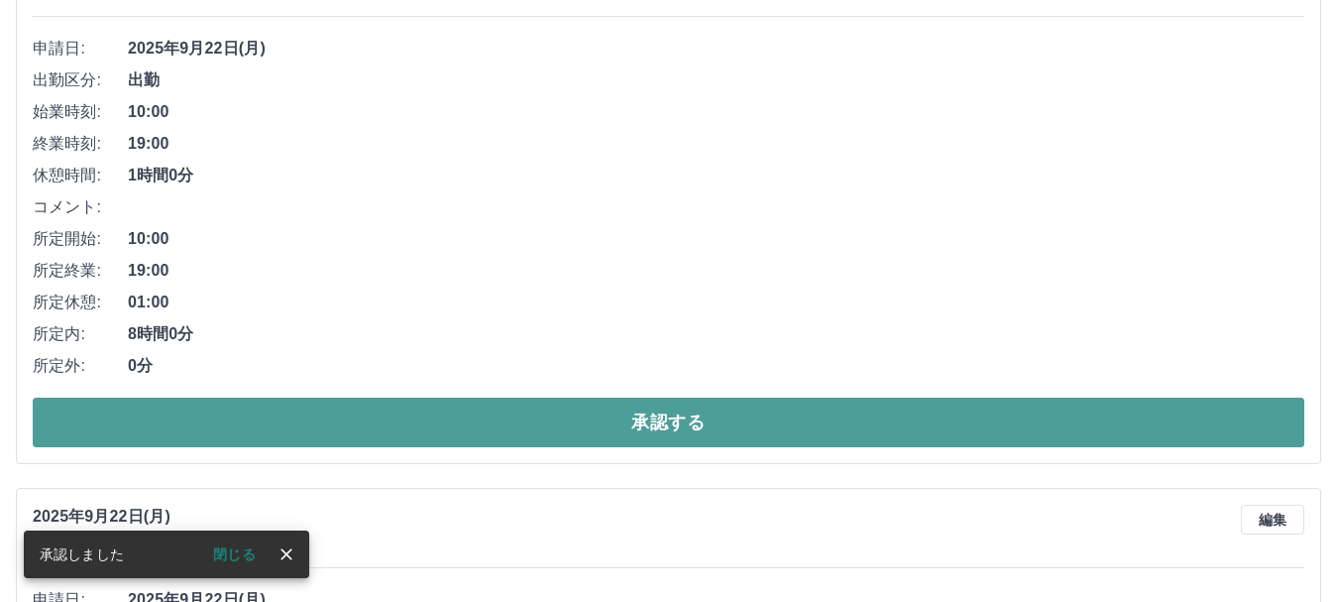
click at [455, 435] on button "承認する" at bounding box center [669, 422] width 1272 height 50
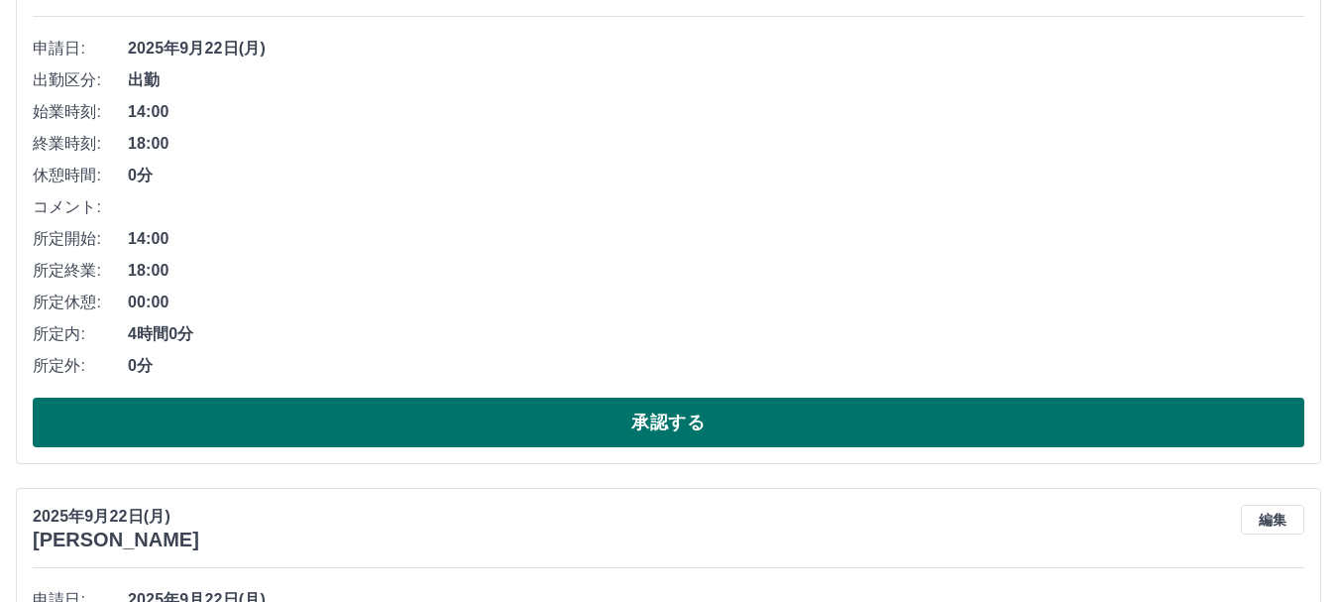
click at [477, 430] on button "承認する" at bounding box center [669, 422] width 1272 height 50
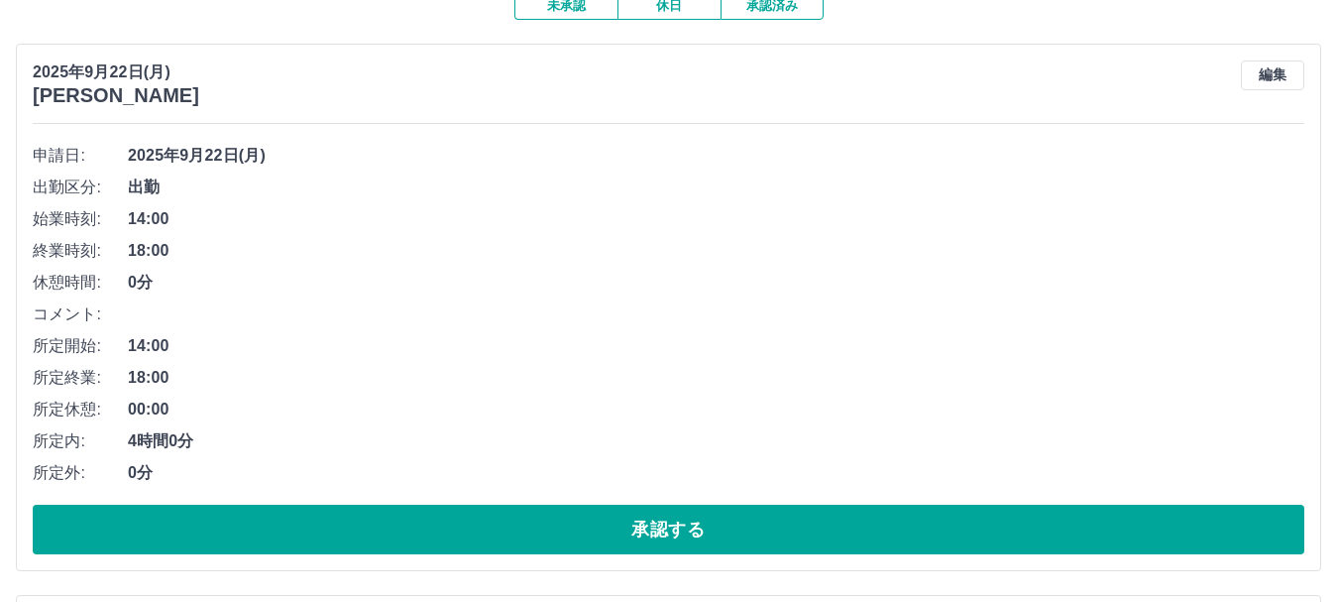
scroll to position [198, 0]
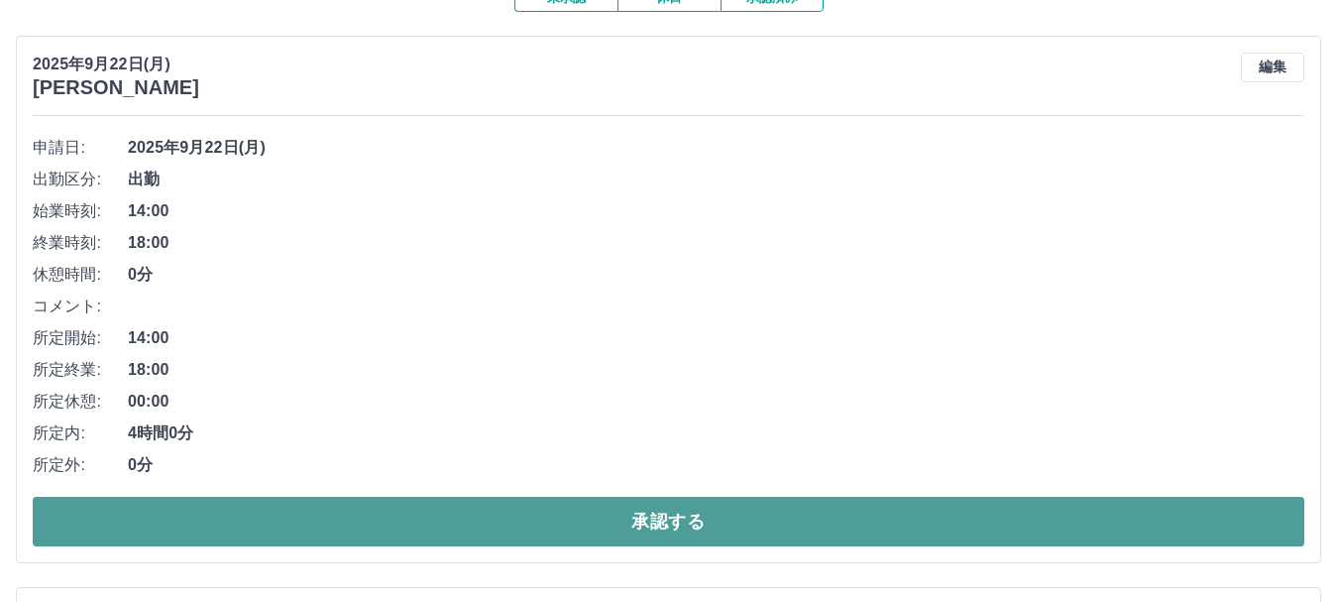
click at [224, 503] on button "承認する" at bounding box center [669, 522] width 1272 height 50
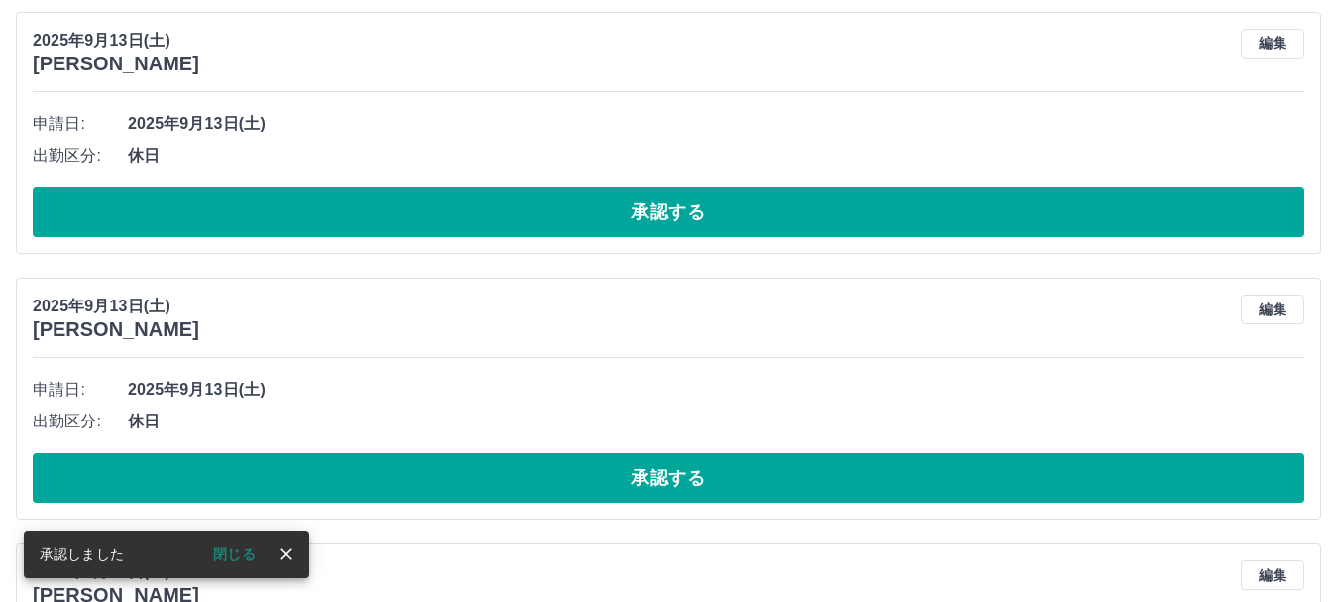
scroll to position [1189, 0]
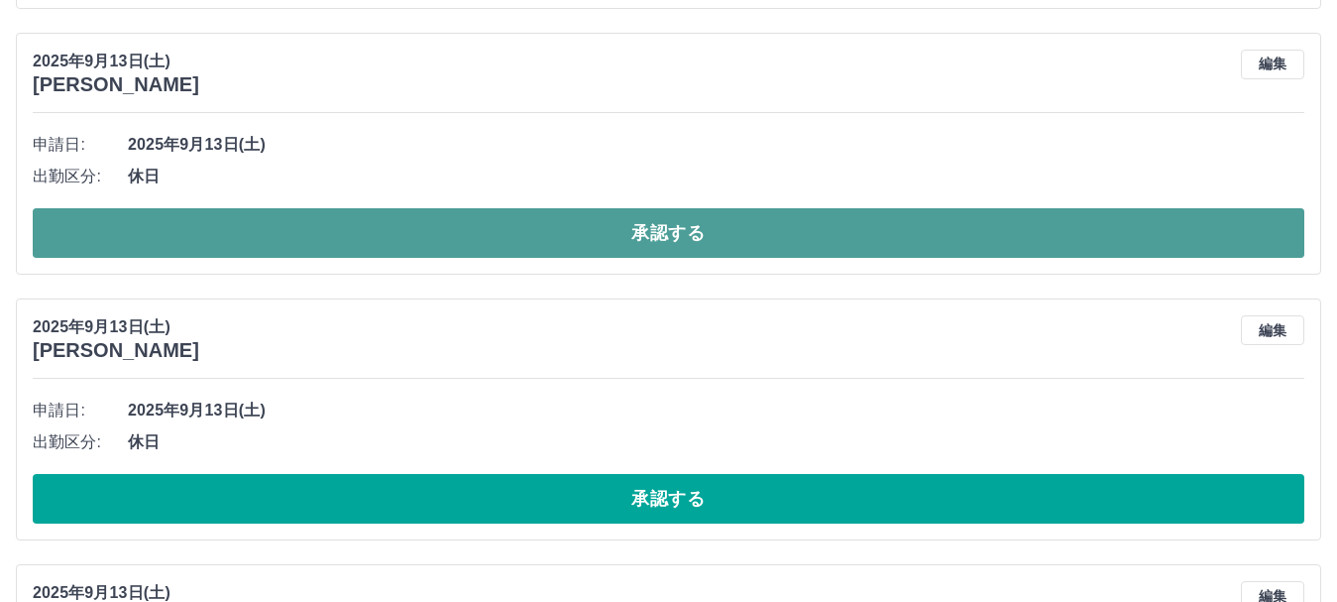
click at [223, 235] on button "承認する" at bounding box center [669, 233] width 1272 height 50
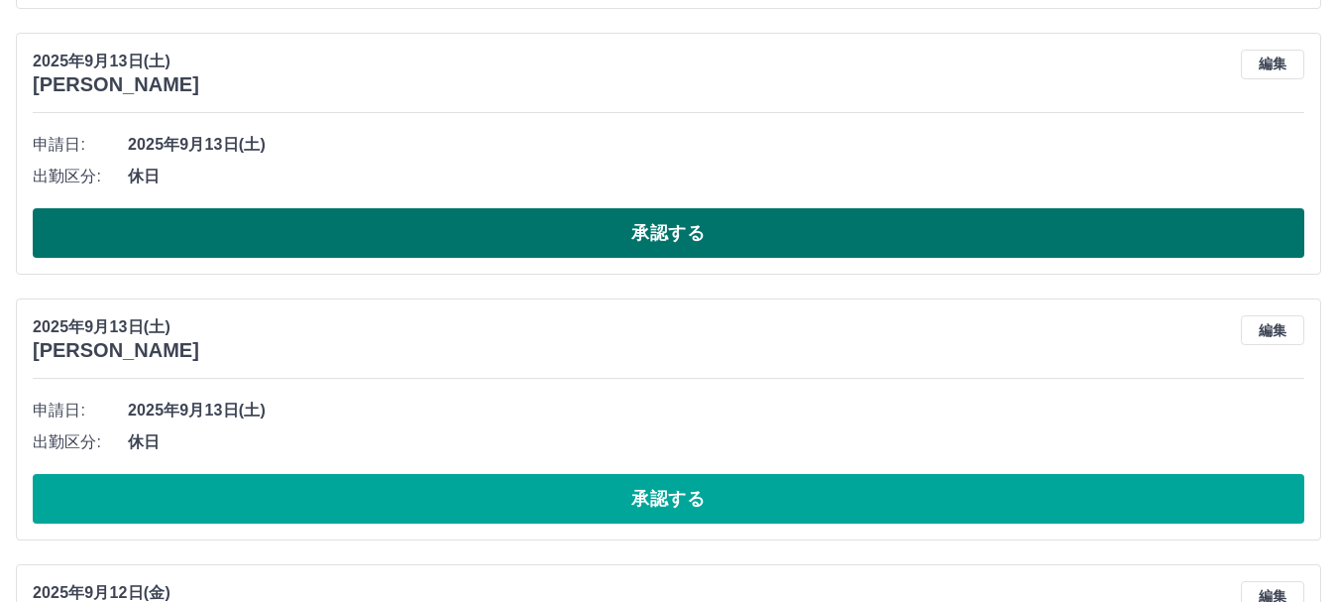
click at [237, 233] on button "承認する" at bounding box center [669, 233] width 1272 height 50
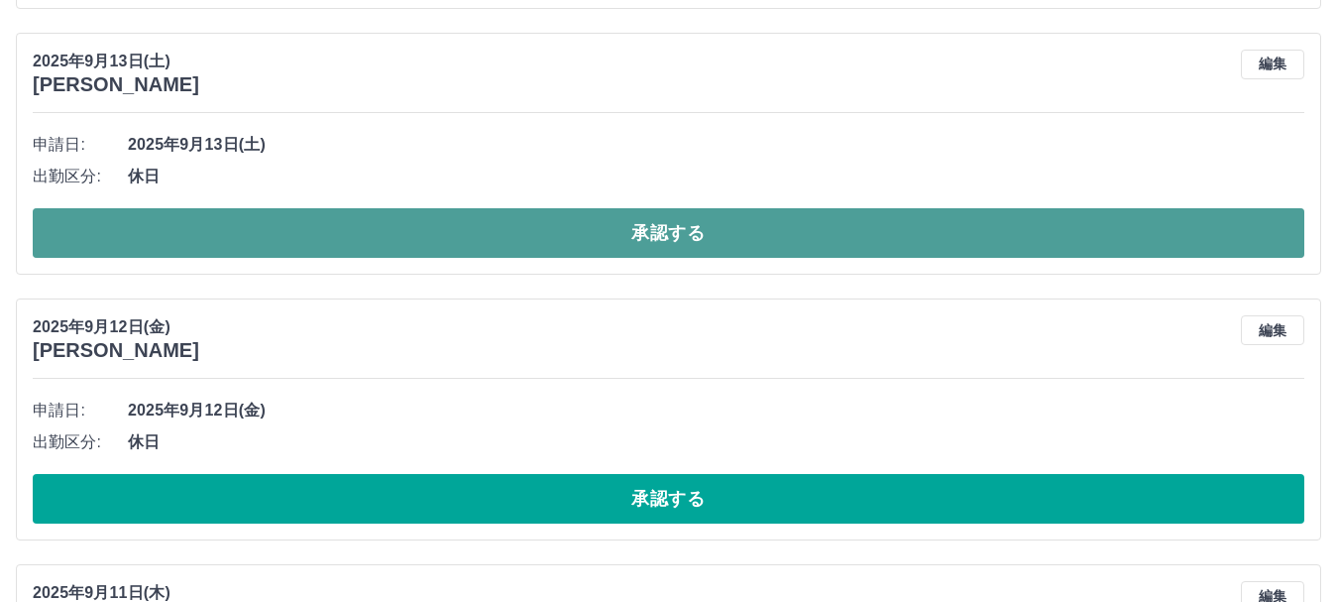
click at [643, 237] on button "承認する" at bounding box center [669, 233] width 1272 height 50
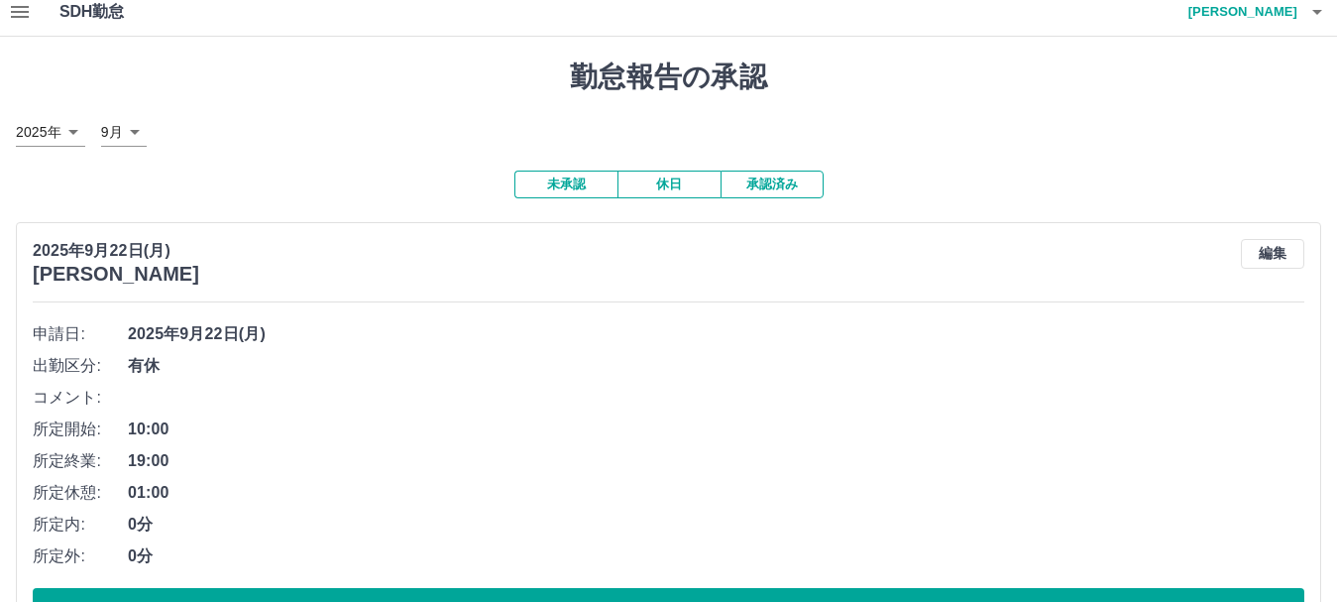
scroll to position [0, 0]
